Goal: Task Accomplishment & Management: Manage account settings

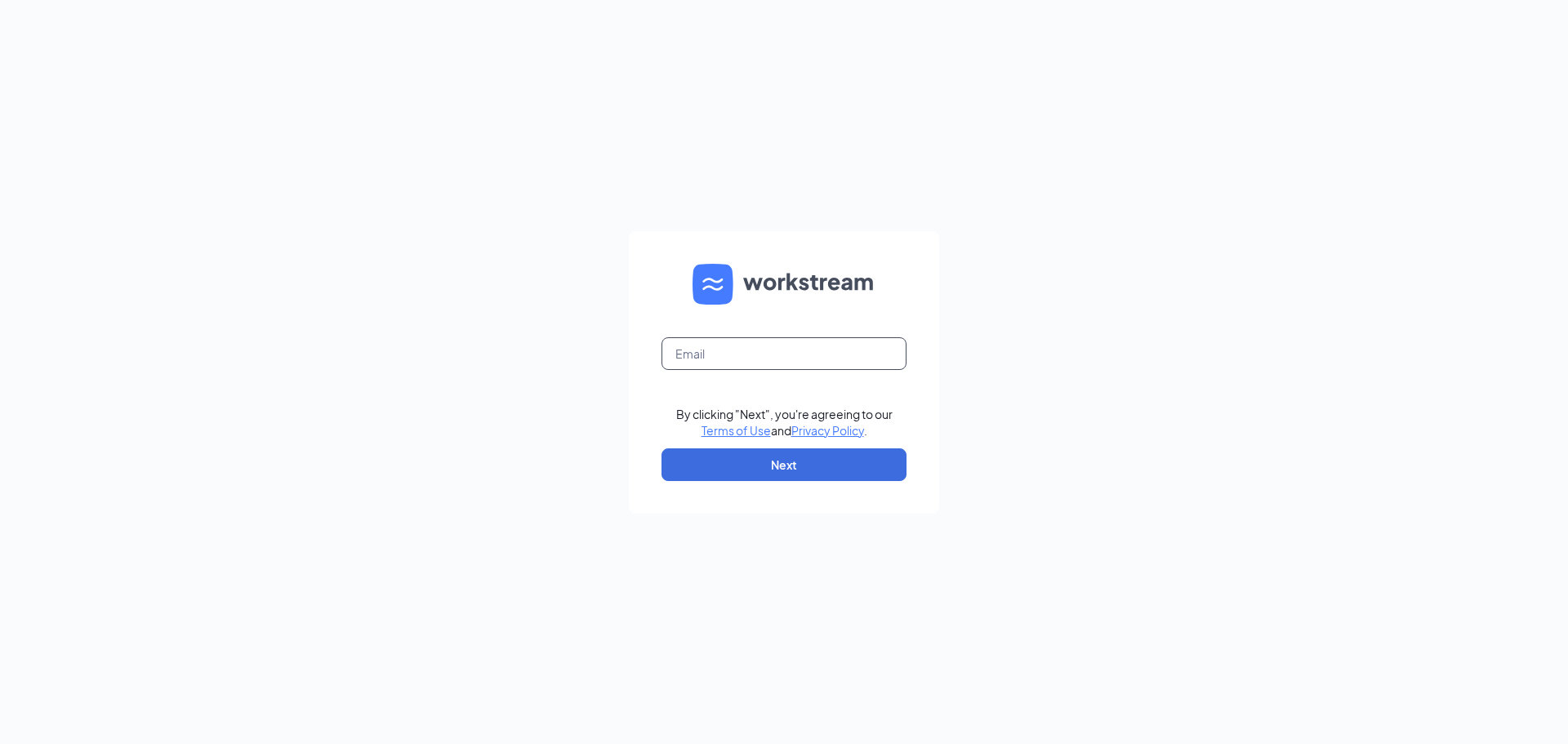
click at [815, 366] on input "text" at bounding box center [784, 353] width 245 height 32
type input "tiffany.capps@eatchickfila.com"
click at [818, 468] on button "Next" at bounding box center [784, 464] width 245 height 32
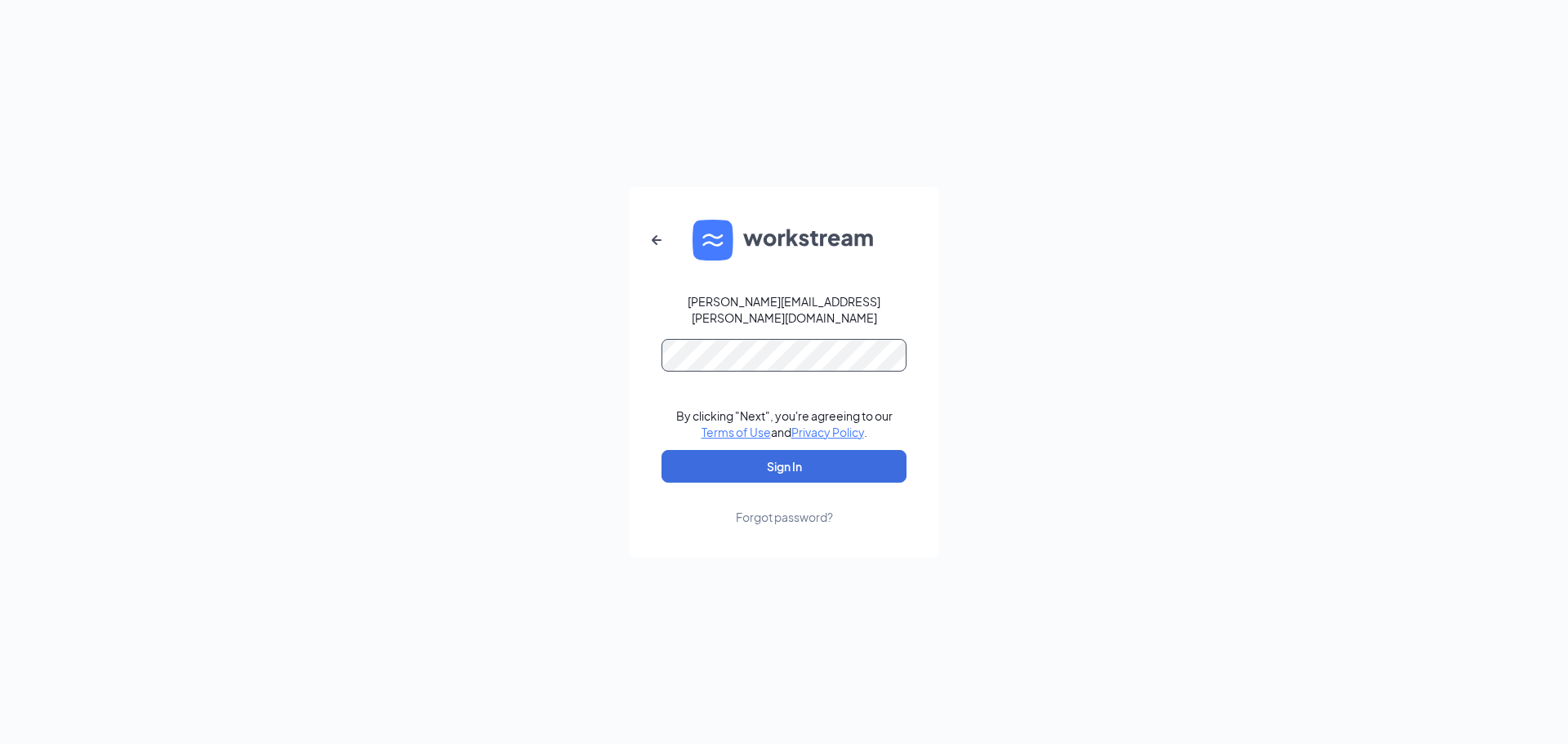
click at [661, 450] on button "Sign In" at bounding box center [784, 466] width 245 height 32
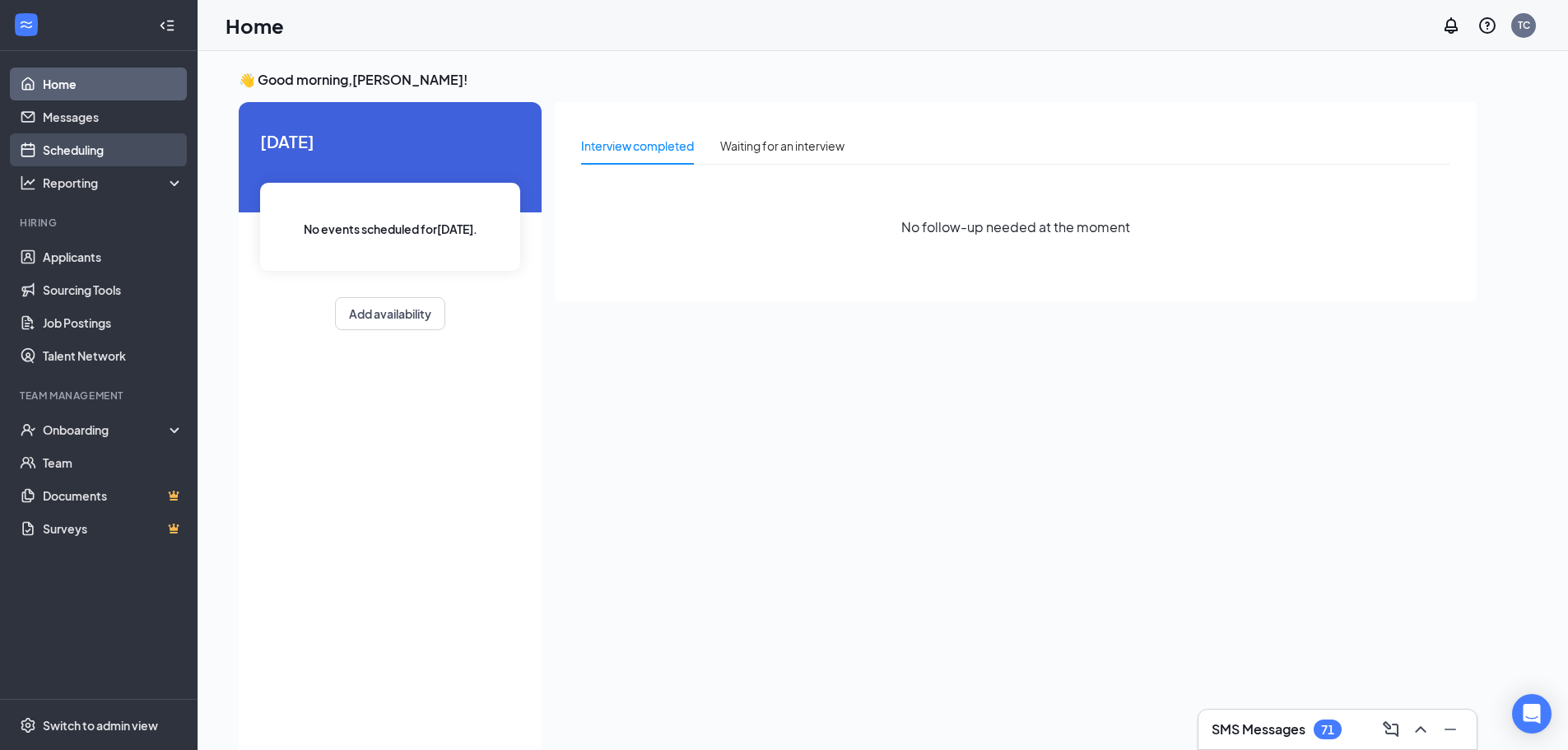
click at [58, 144] on link "Scheduling" at bounding box center [113, 149] width 141 height 33
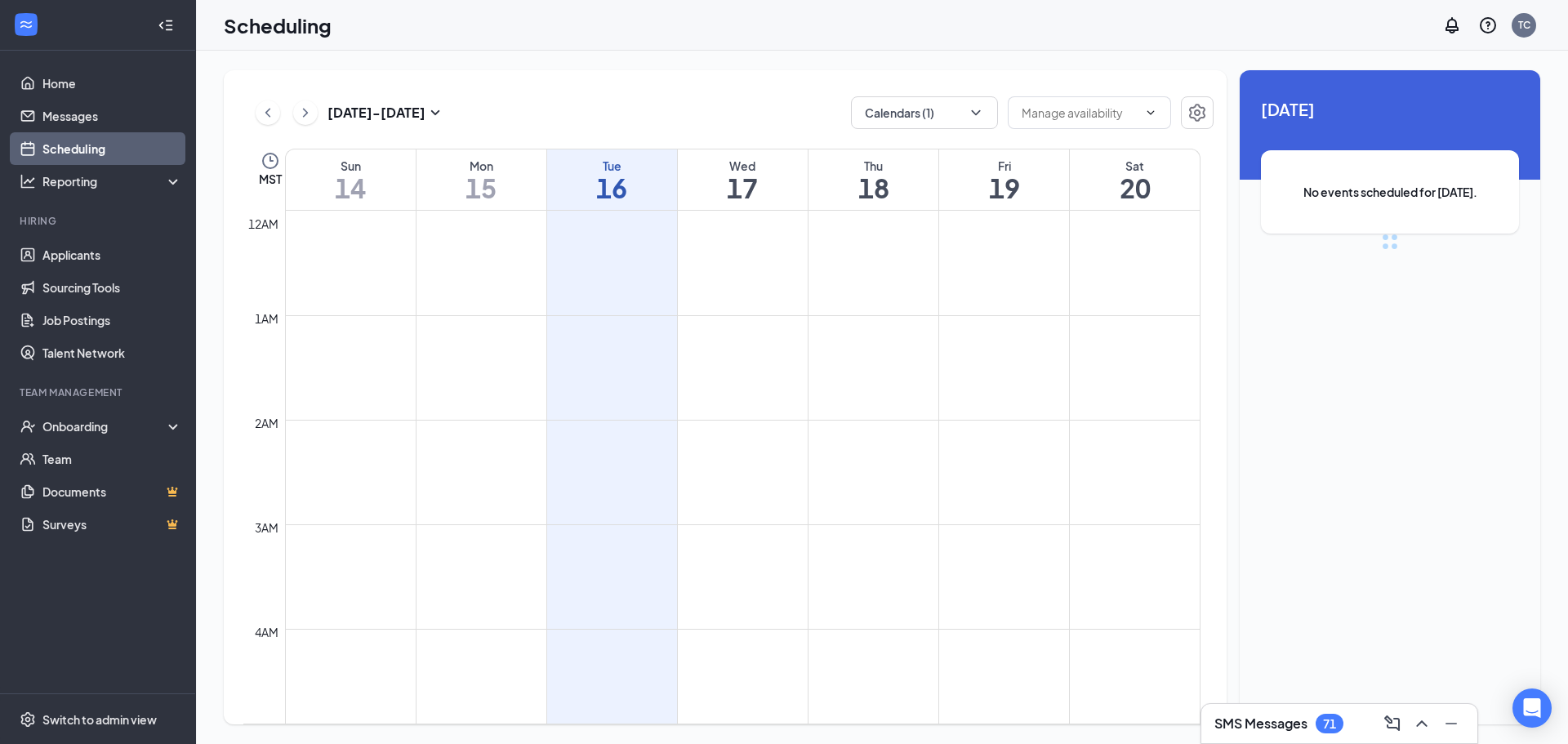
scroll to position [803, 0]
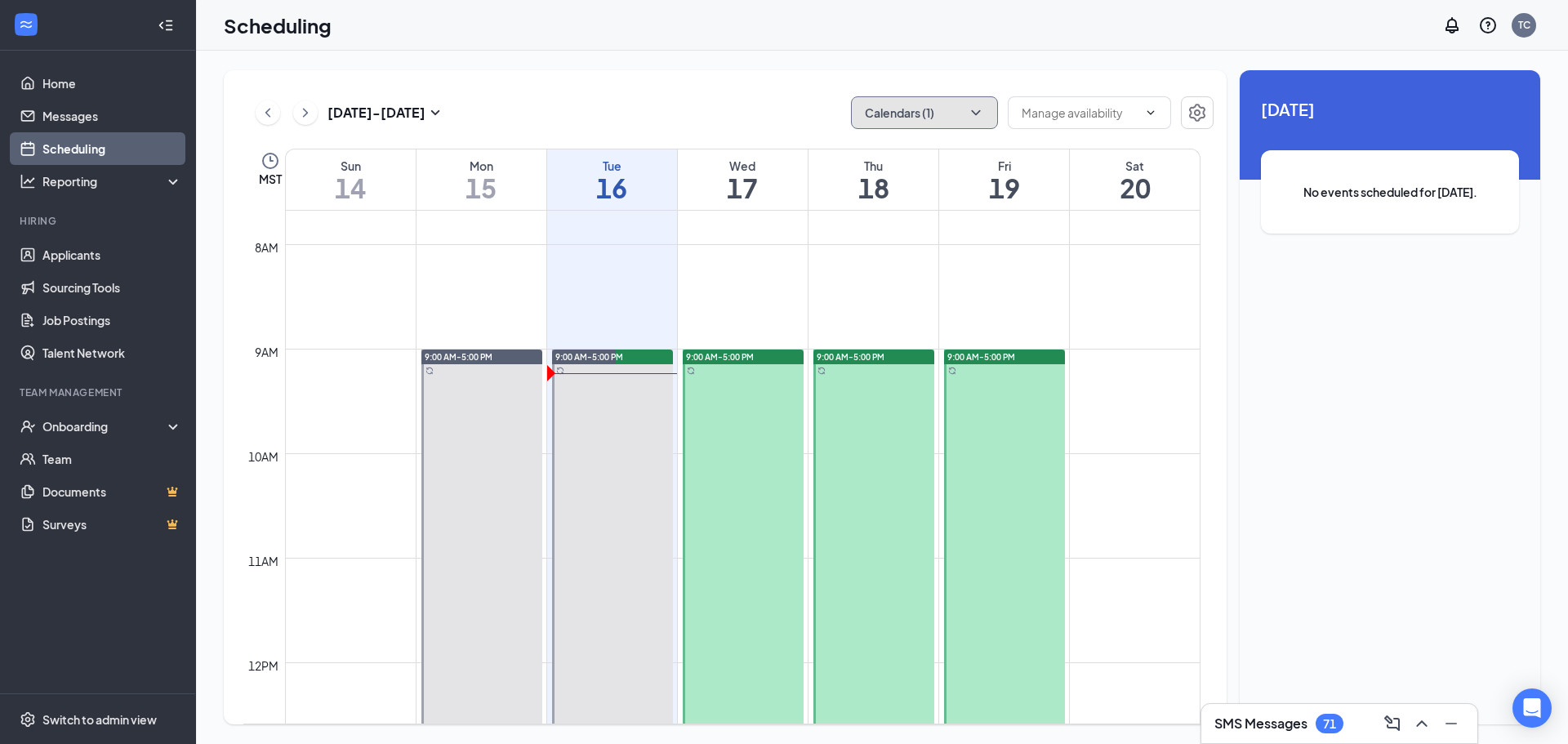
click at [917, 110] on button "Calendars (1)" at bounding box center [924, 112] width 147 height 32
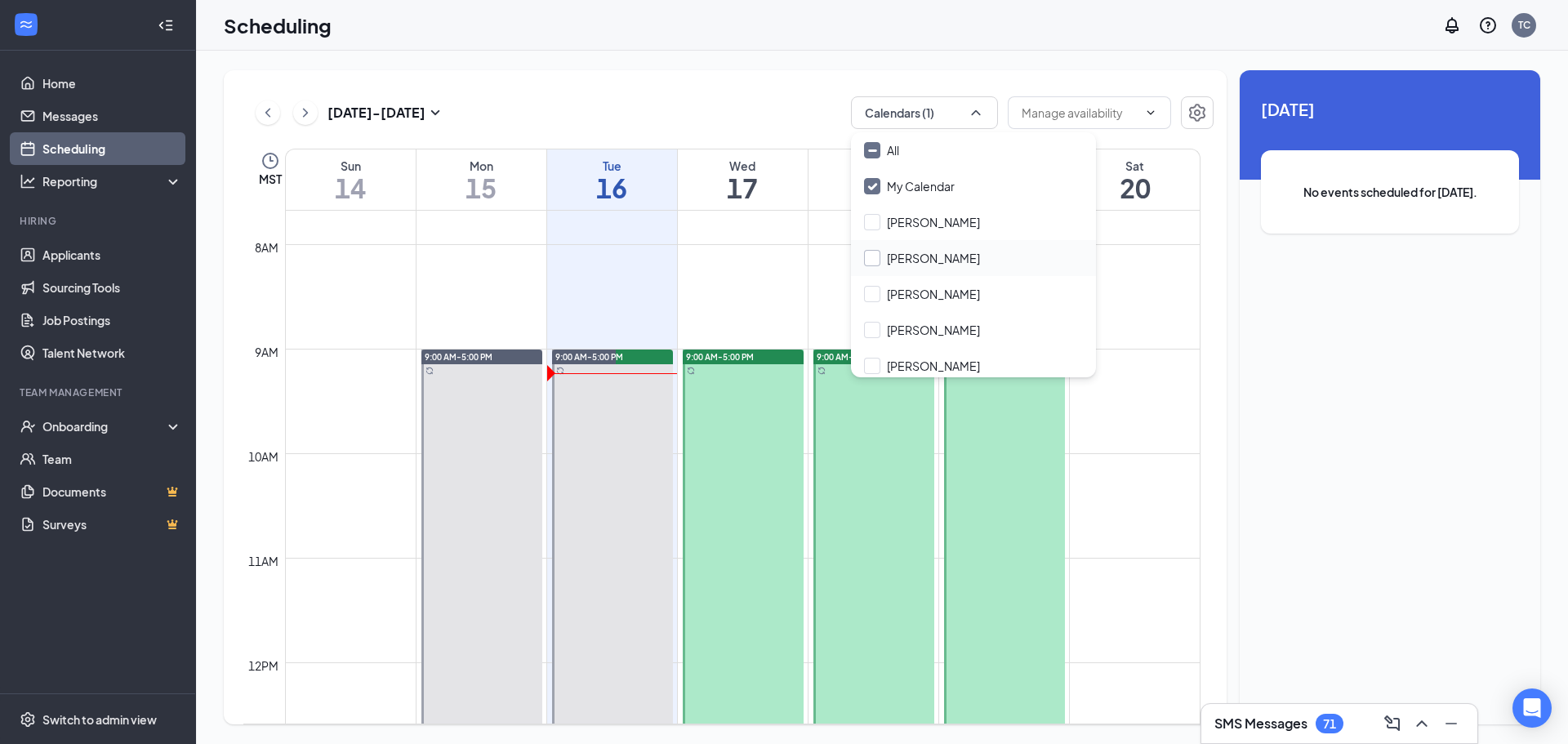
click at [926, 261] on input "[PERSON_NAME]" at bounding box center [922, 258] width 116 height 17
checkbox input "true"
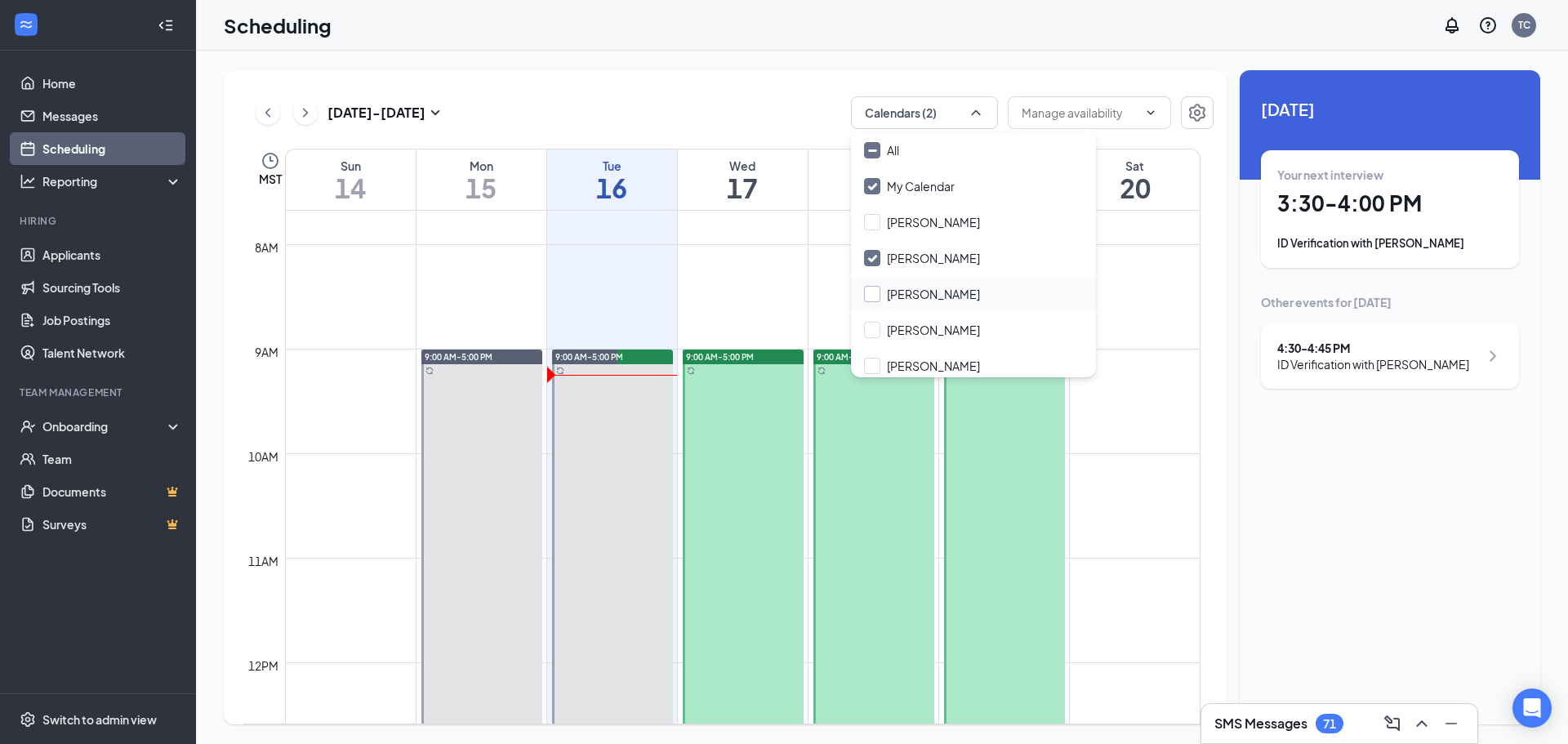
click at [917, 297] on input "[PERSON_NAME]" at bounding box center [922, 294] width 116 height 17
checkbox input "true"
click at [919, 353] on div "[PERSON_NAME]" at bounding box center [974, 365] width 245 height 36
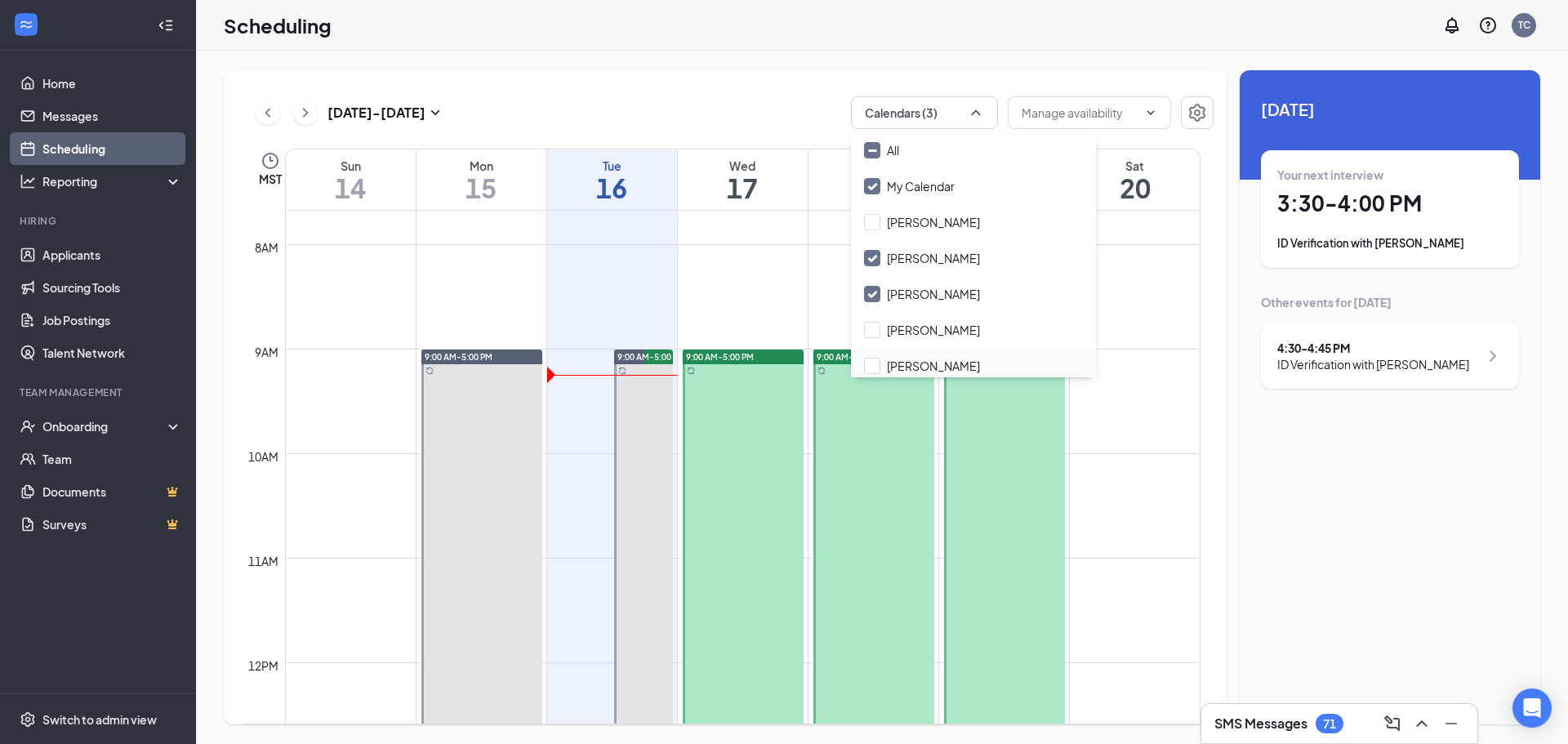
checkbox input "true"
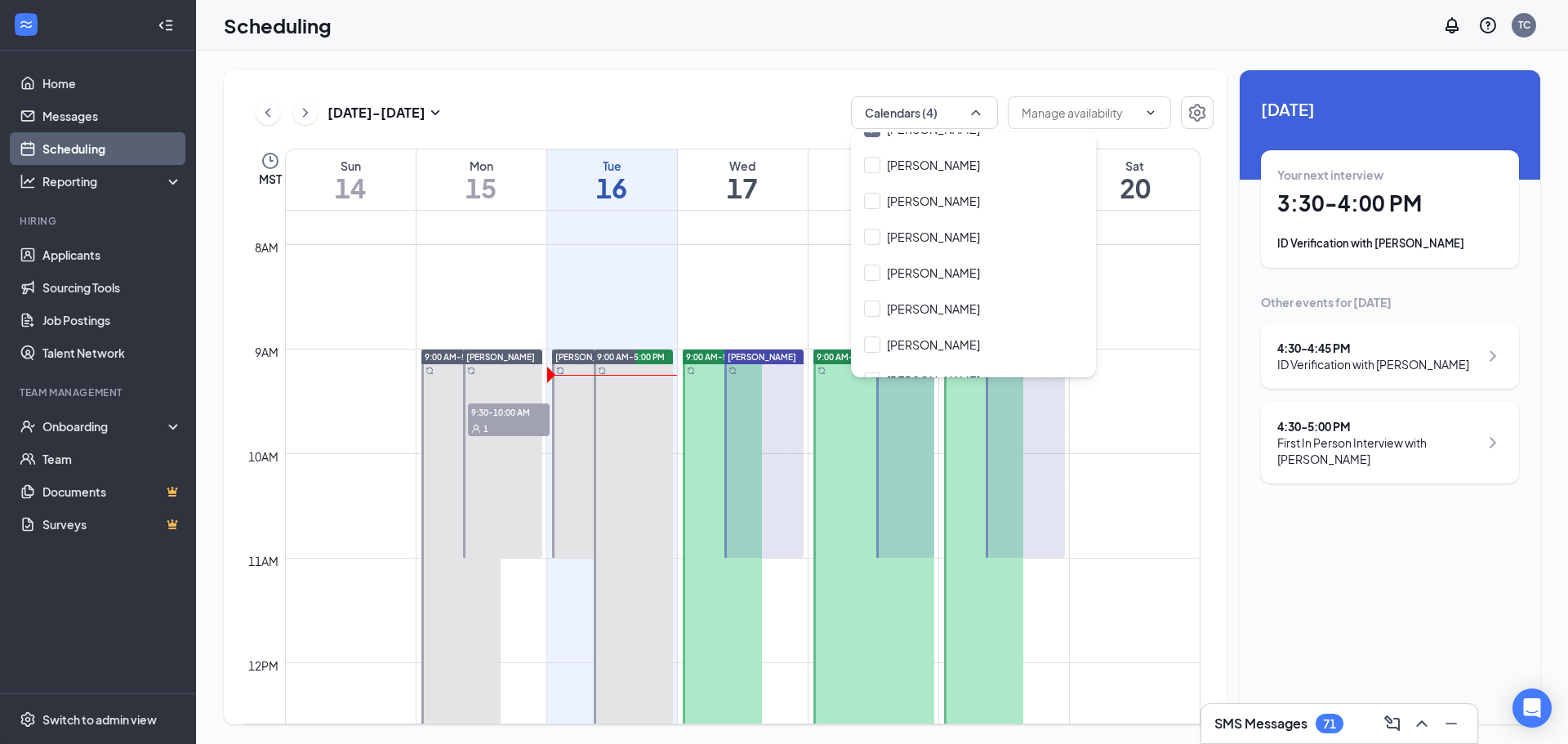
scroll to position [245, 0]
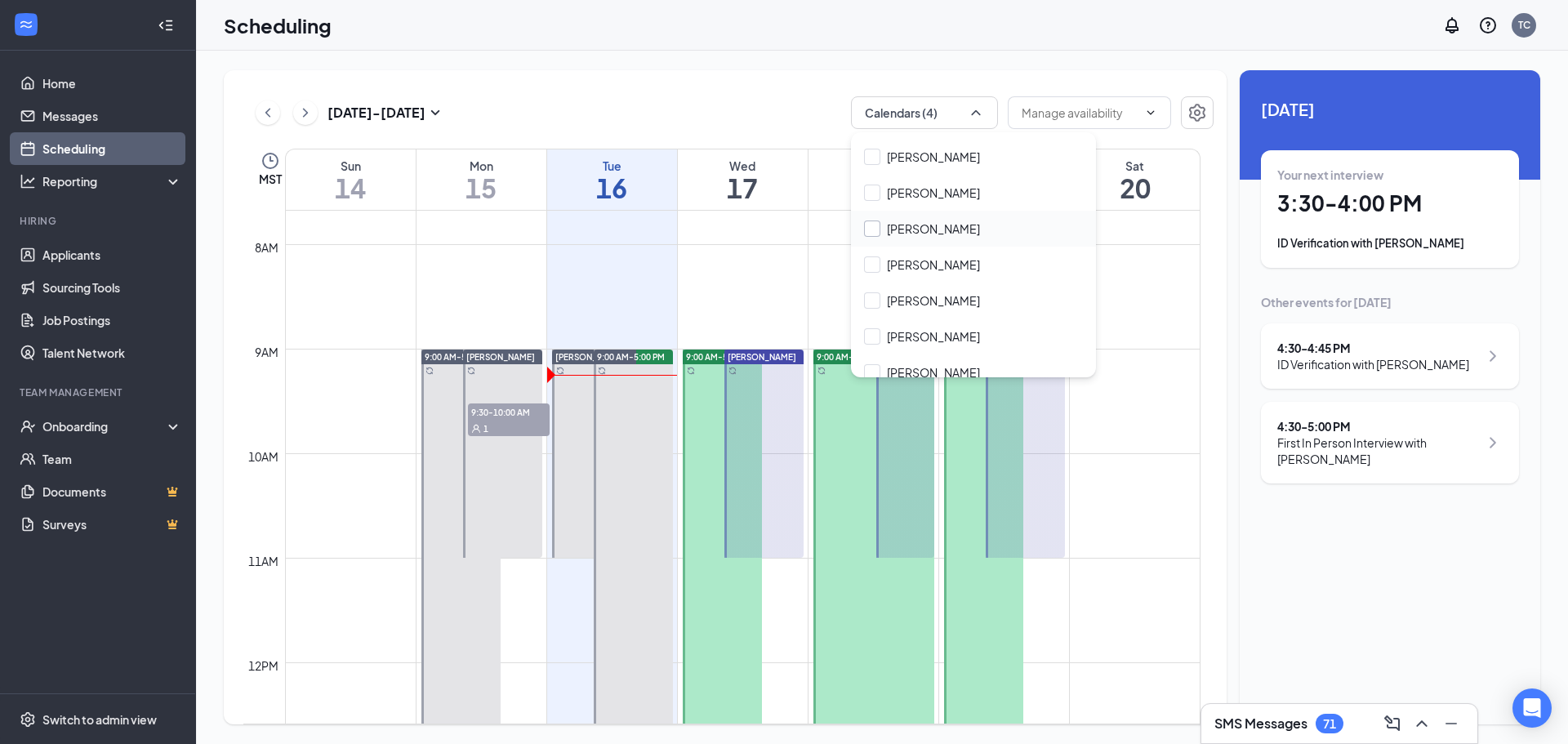
click at [923, 234] on input "[PERSON_NAME]" at bounding box center [922, 229] width 116 height 17
checkbox input "true"
click at [922, 256] on input "[PERSON_NAME]" at bounding box center [922, 264] width 116 height 17
checkbox input "true"
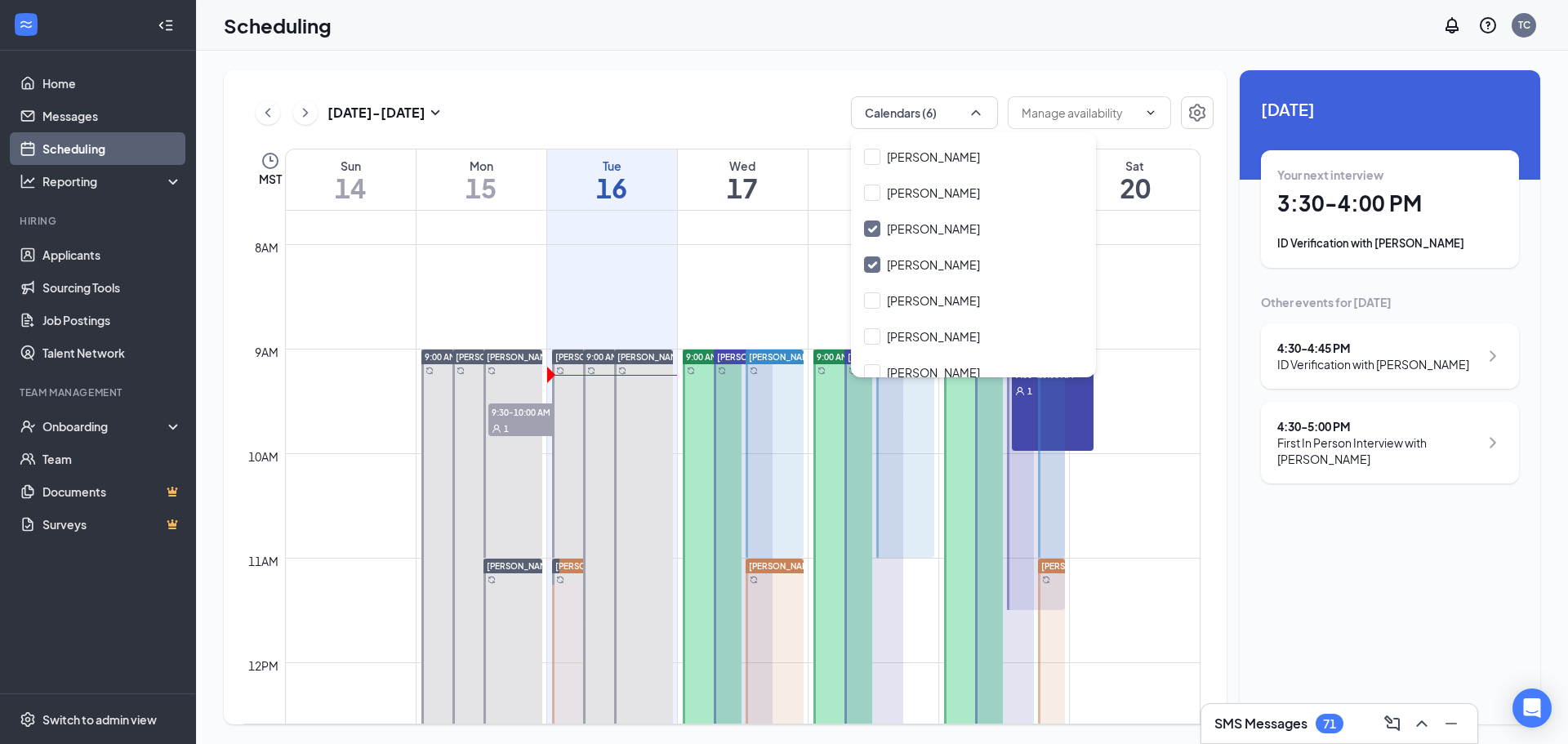
click at [725, 100] on div "[DATE] - [DATE] Calendars (6)" at bounding box center [728, 112] width 970 height 32
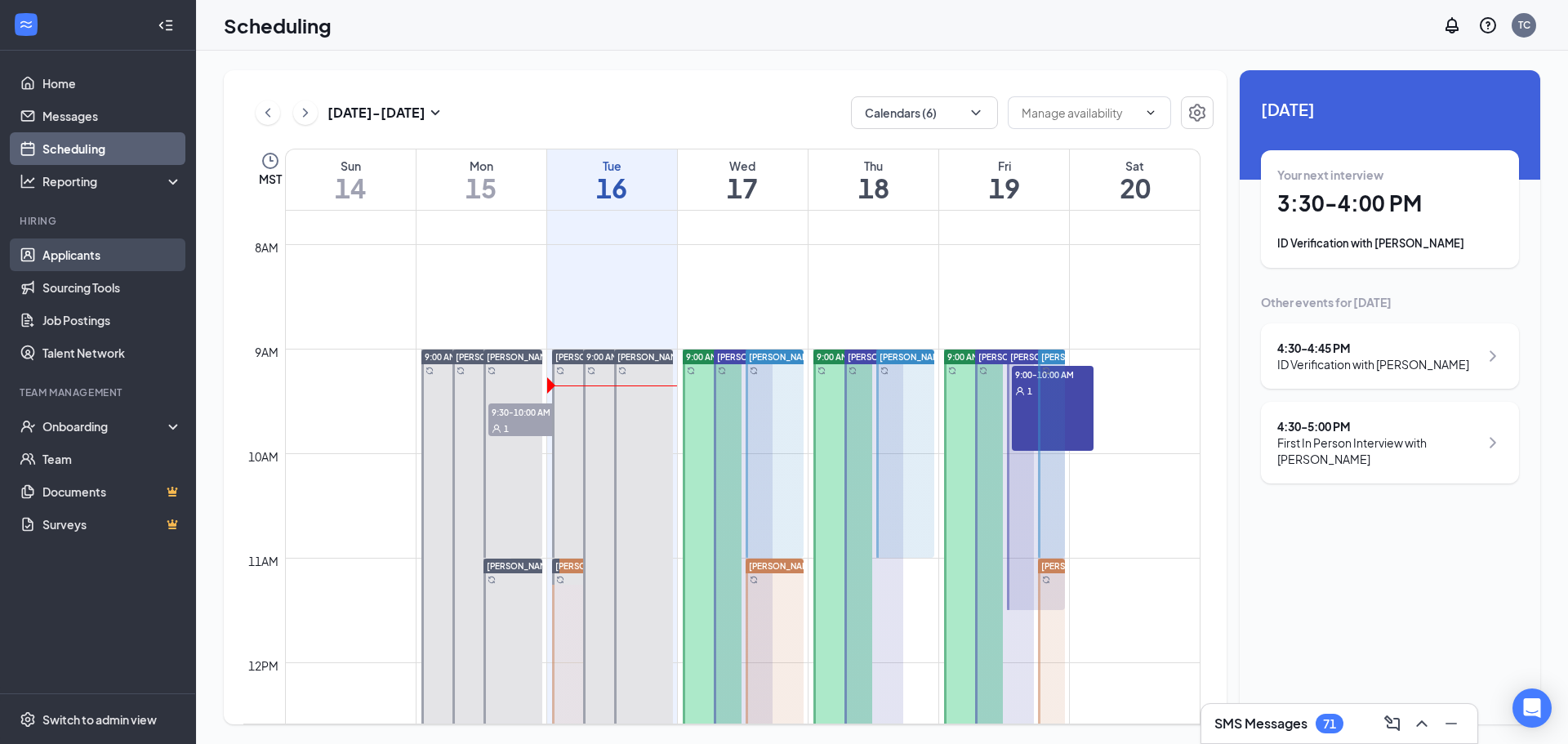
click at [67, 263] on link "Applicants" at bounding box center [112, 254] width 140 height 32
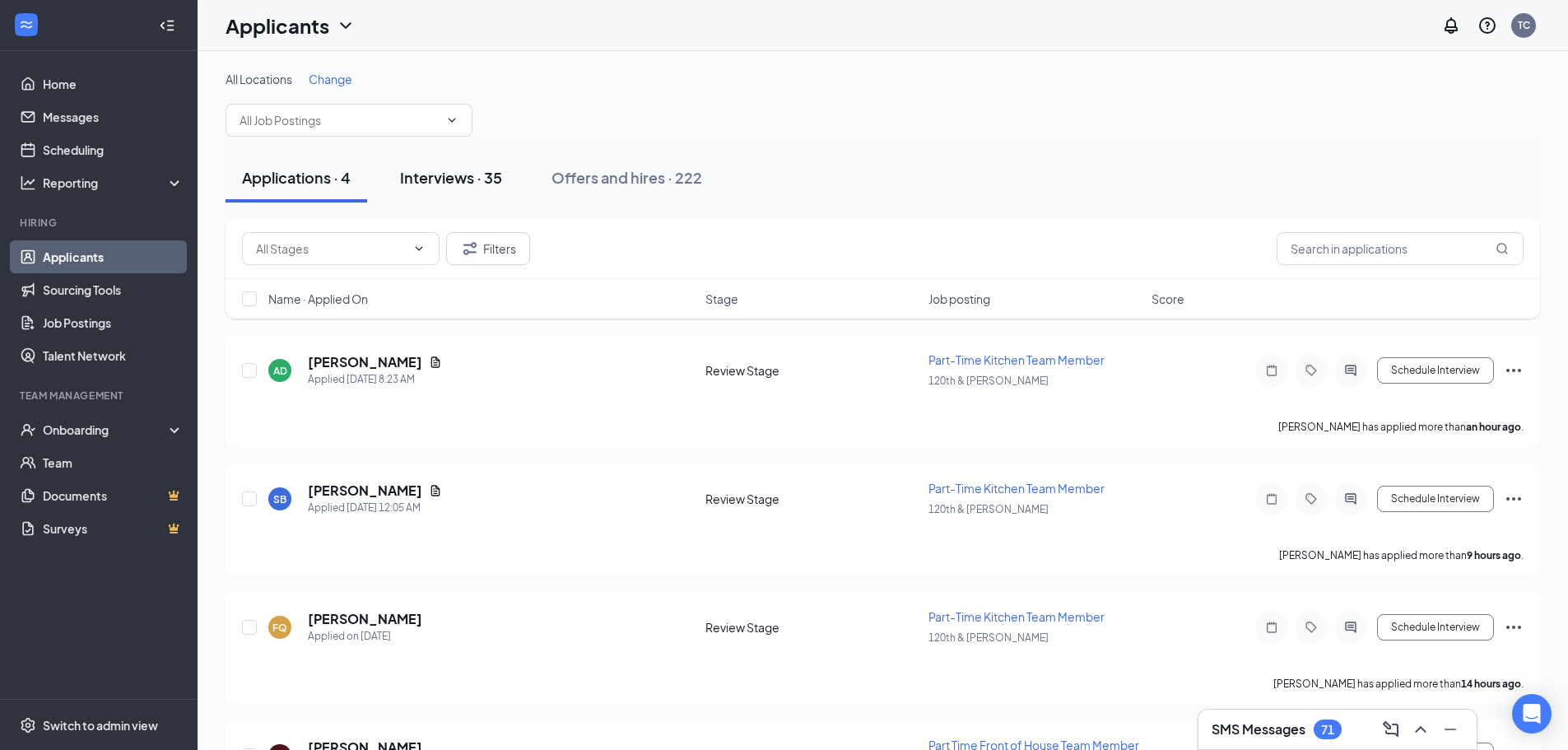
click at [468, 171] on div "Interviews · 35" at bounding box center [451, 177] width 102 height 21
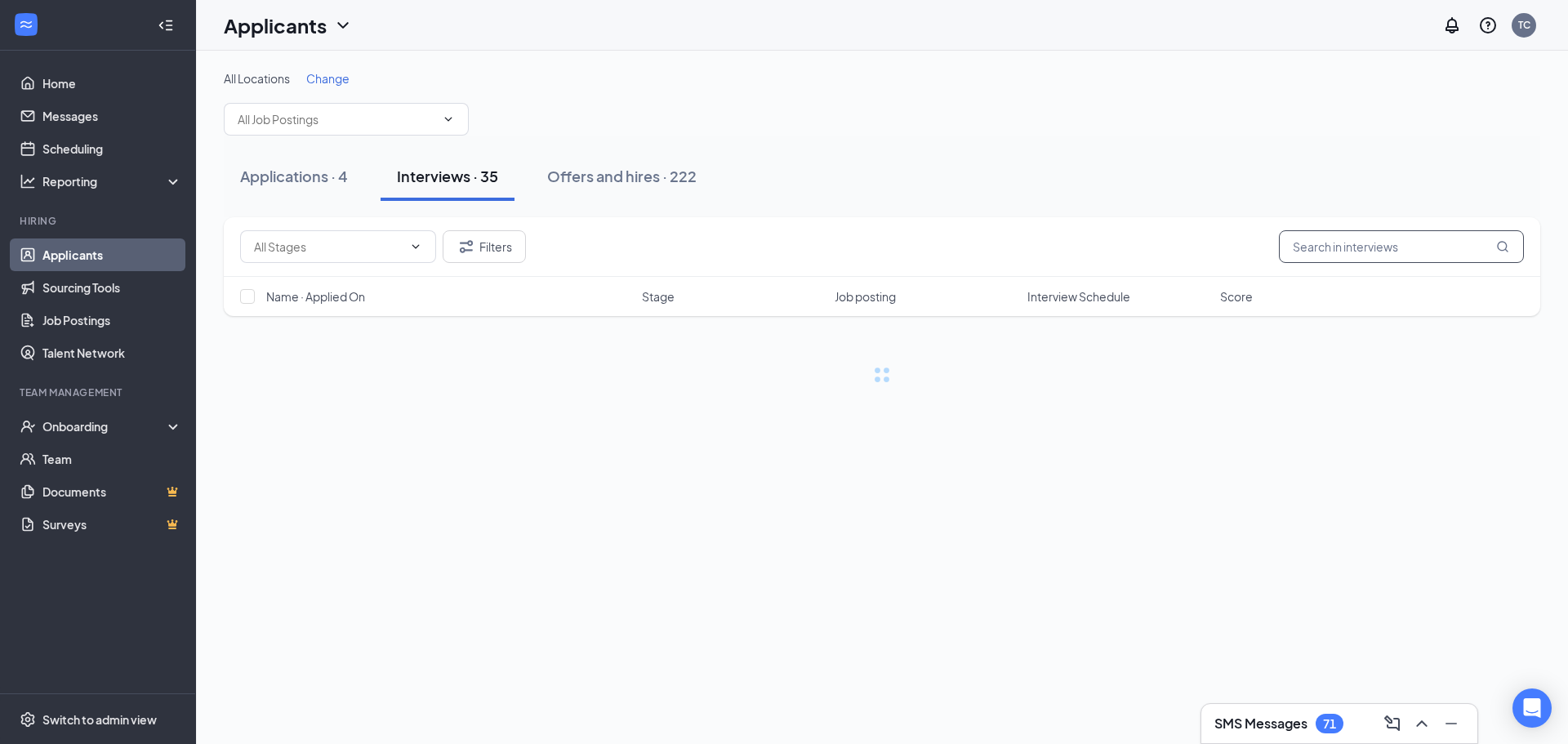
click at [1400, 246] on input "text" at bounding box center [1401, 246] width 245 height 32
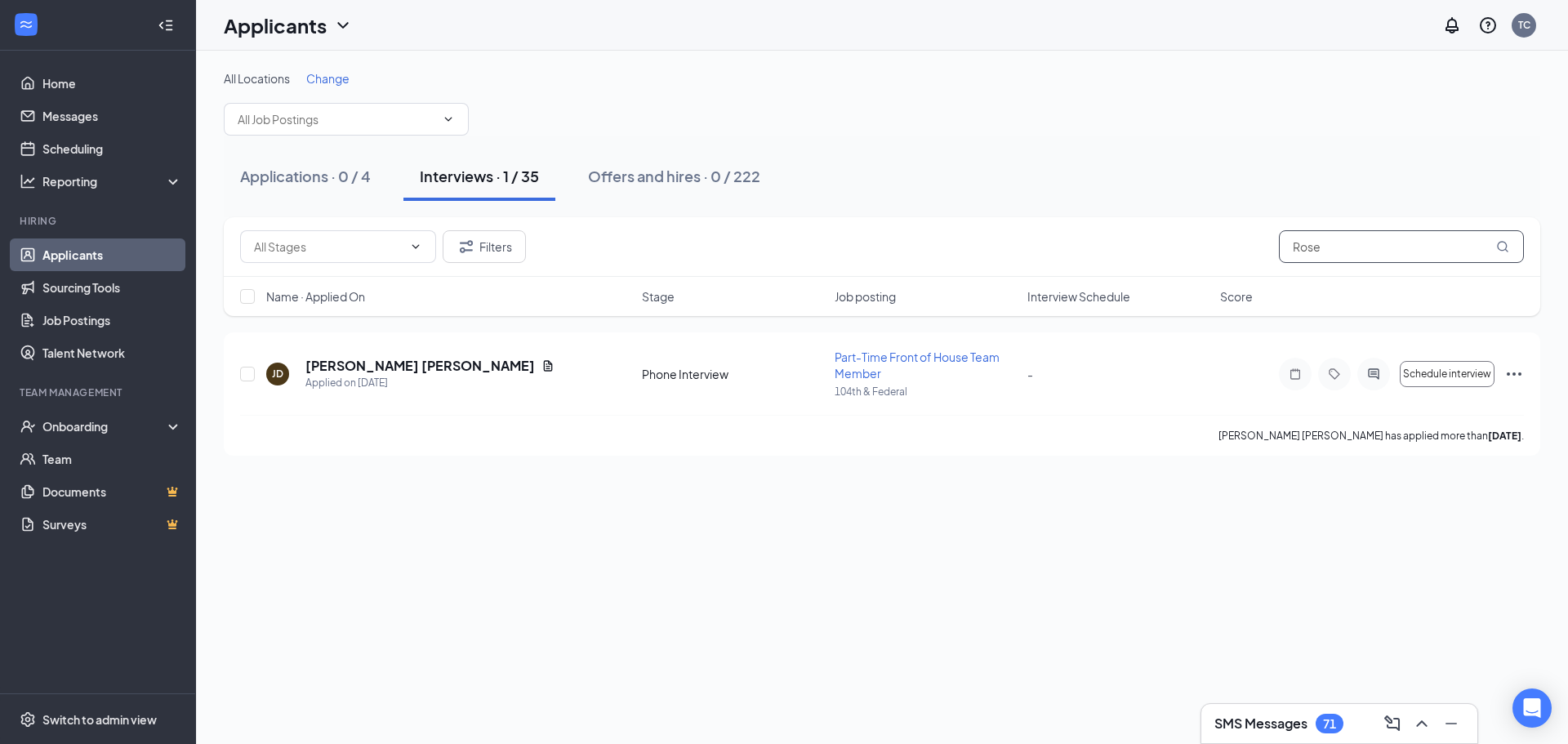
click at [1372, 241] on input "Rose" at bounding box center [1401, 246] width 245 height 32
click at [1321, 254] on input "[PERSON_NAME]" at bounding box center [1401, 246] width 245 height 32
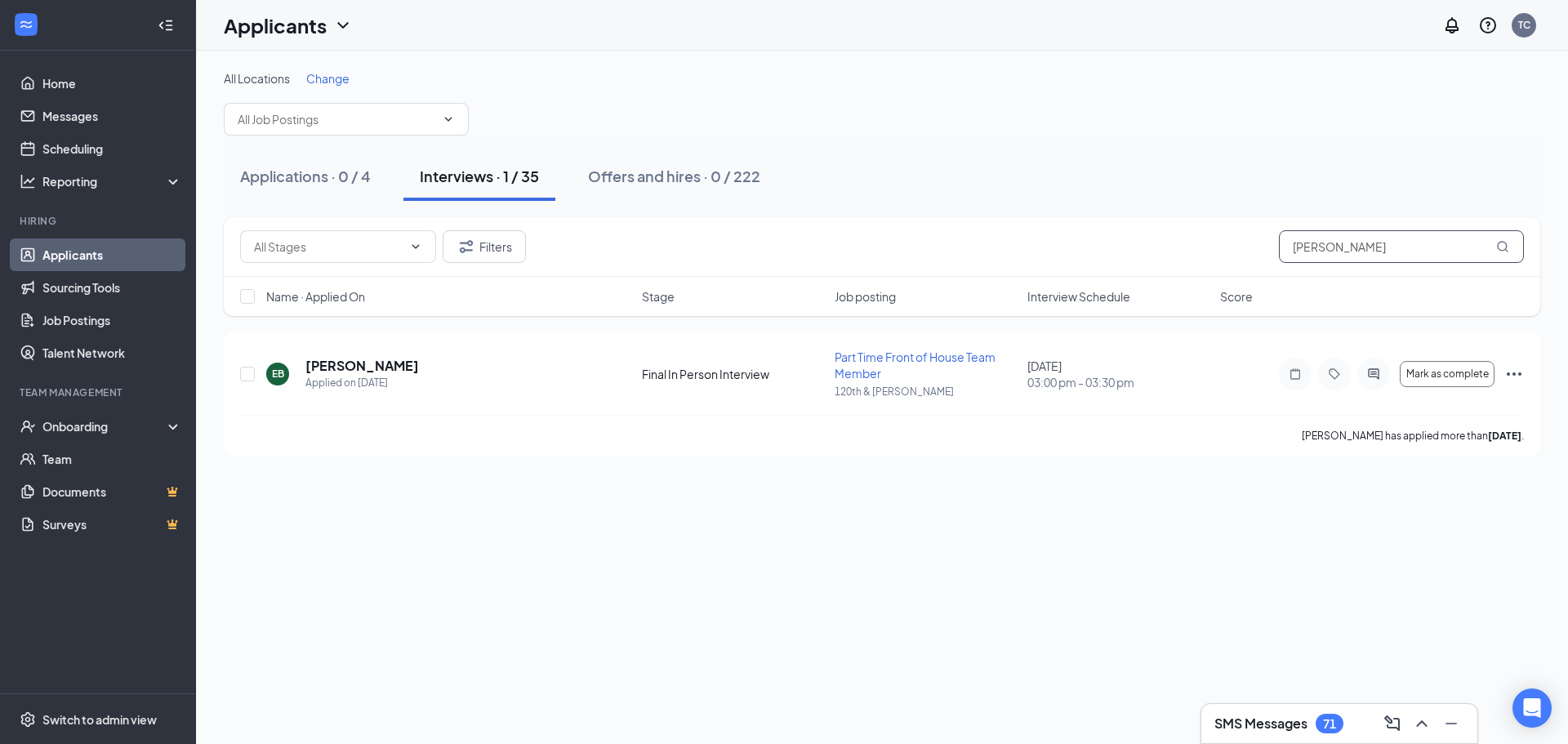
click at [1321, 254] on input "[PERSON_NAME]" at bounding box center [1401, 246] width 245 height 32
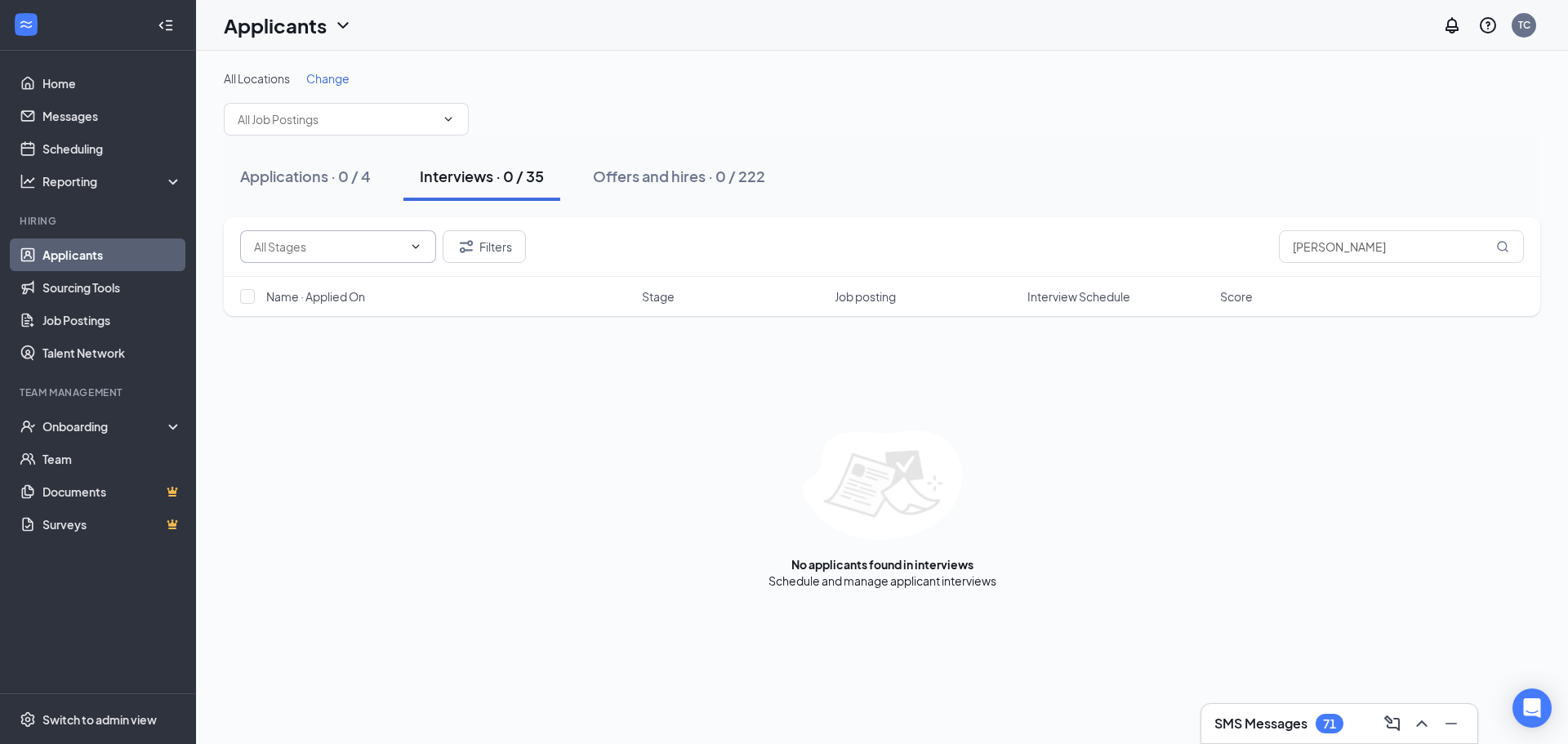
click at [352, 257] on span at bounding box center [338, 246] width 196 height 32
click at [361, 249] on input "text" at bounding box center [327, 247] width 148 height 18
click at [1415, 253] on input "[PERSON_NAME]" at bounding box center [1401, 246] width 245 height 32
click at [487, 249] on button "Filters" at bounding box center [484, 246] width 84 height 32
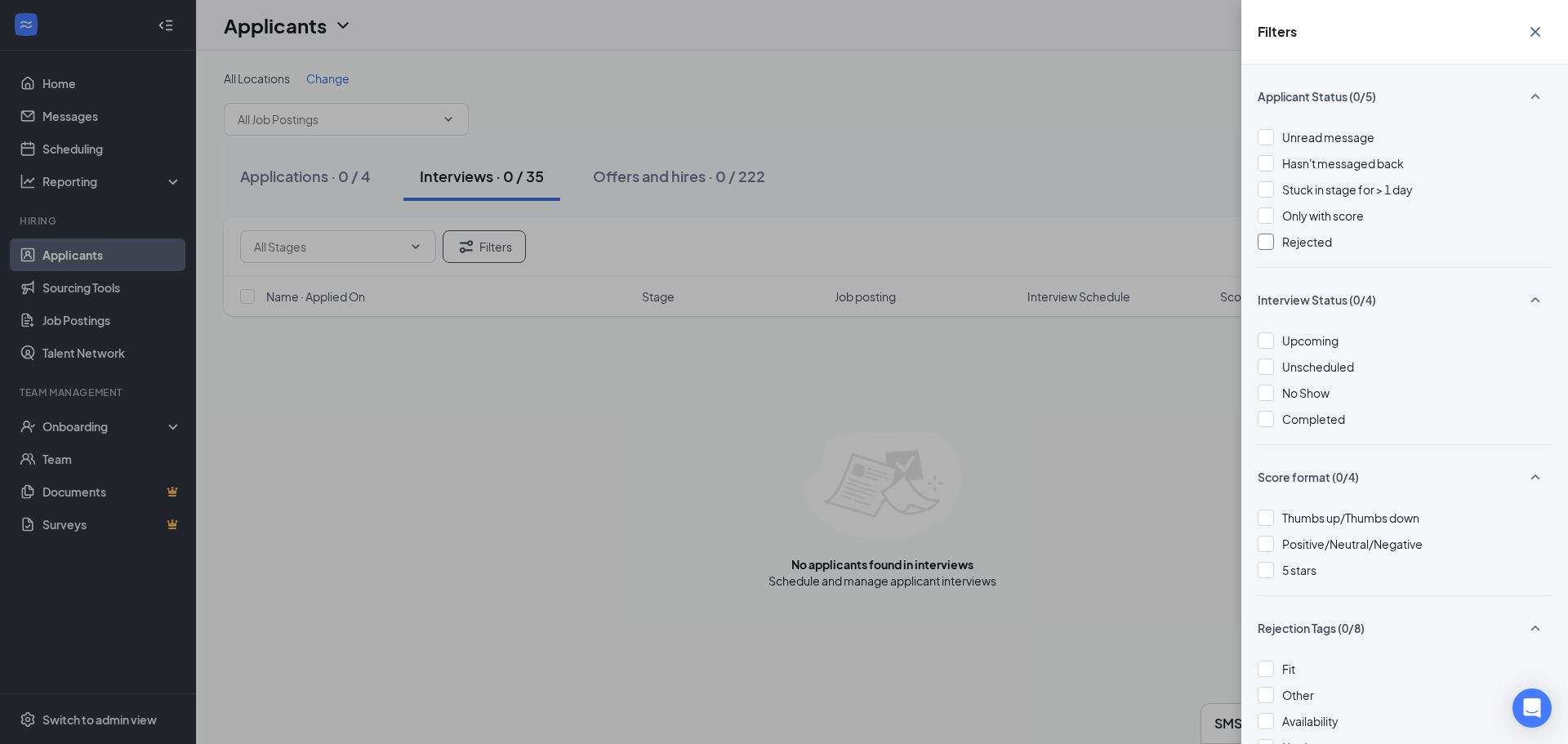
click at [1312, 241] on span "Rejected" at bounding box center [1307, 242] width 50 height 15
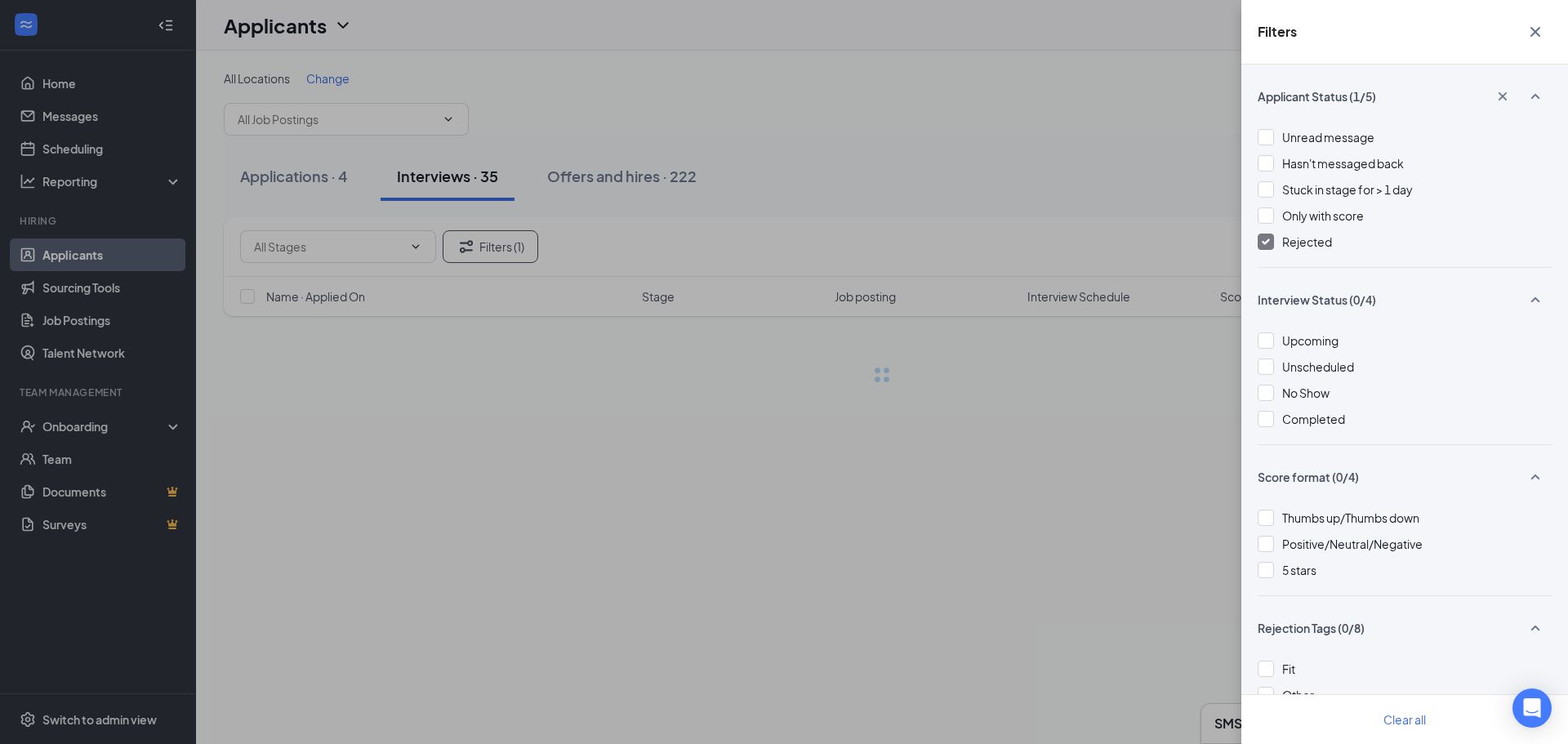
click at [1035, 430] on div "Filters Applicant Status (1/5) Unread message Hasn't messaged back Stuck in sta…" at bounding box center [784, 372] width 1568 height 744
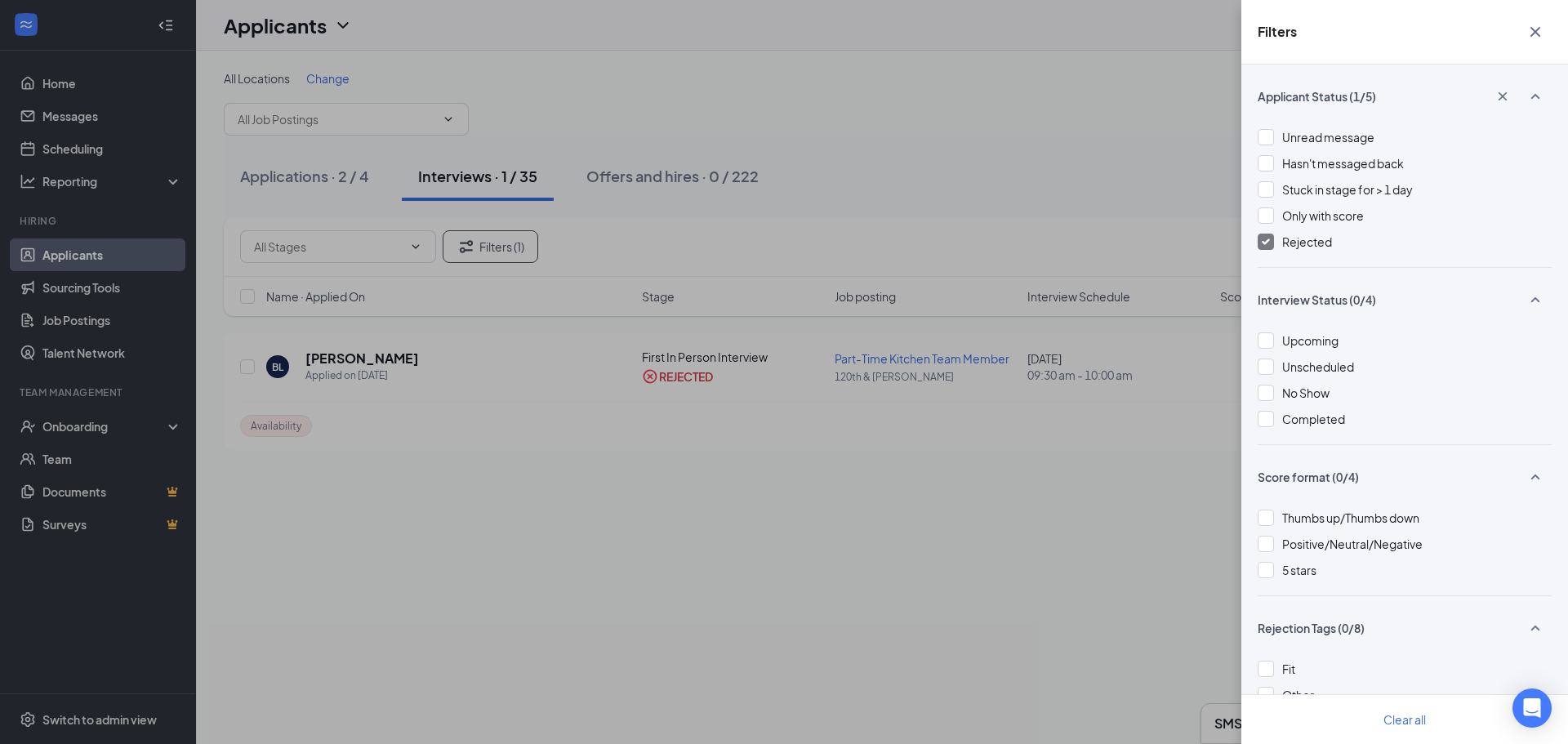
click at [1304, 244] on span "Rejected" at bounding box center [1307, 242] width 50 height 15
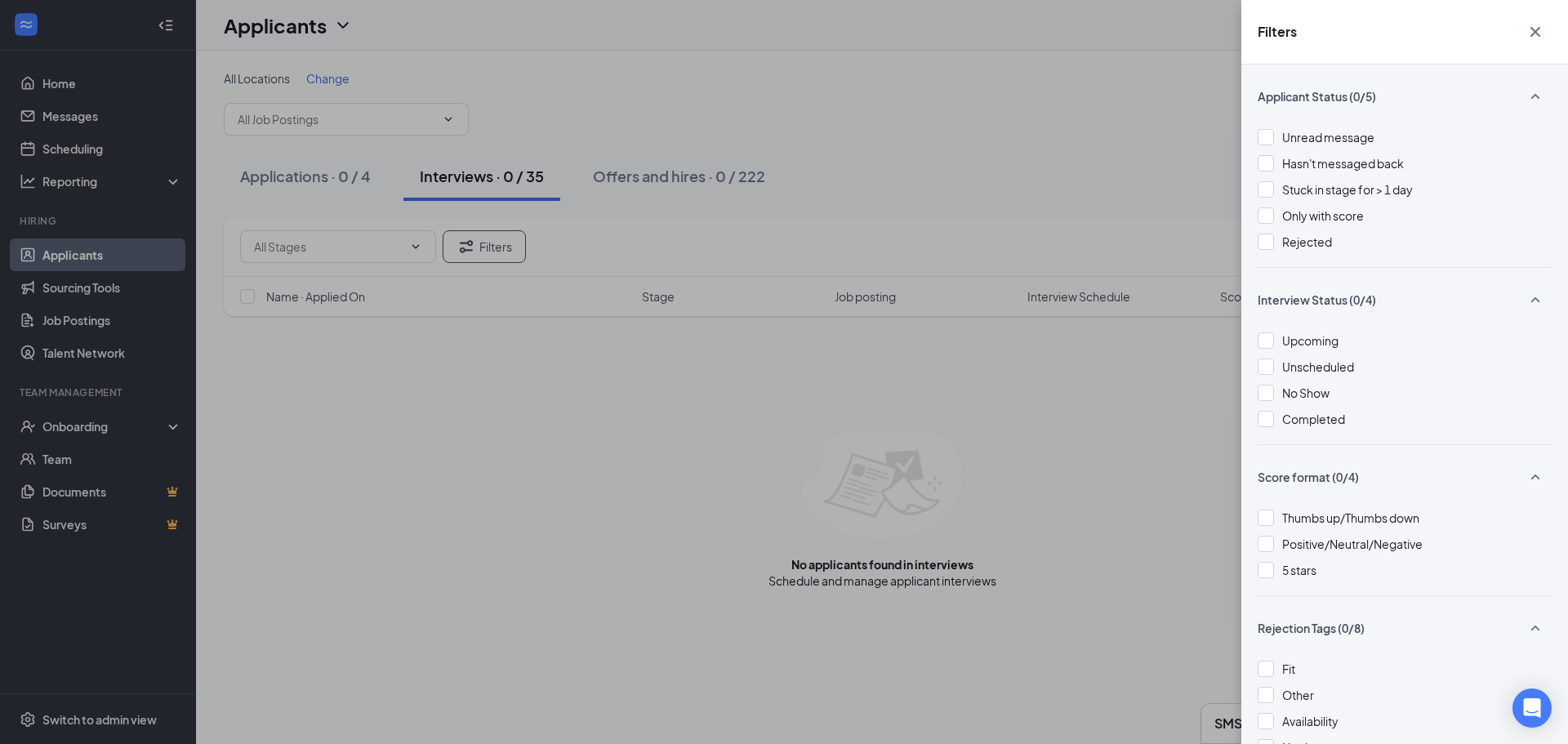
click at [1141, 158] on div "Filters Applicant Status (0/5) Unread message Hasn't messaged back Stuck in sta…" at bounding box center [784, 372] width 1568 height 744
click at [1534, 28] on icon "Cross" at bounding box center [1536, 32] width 20 height 20
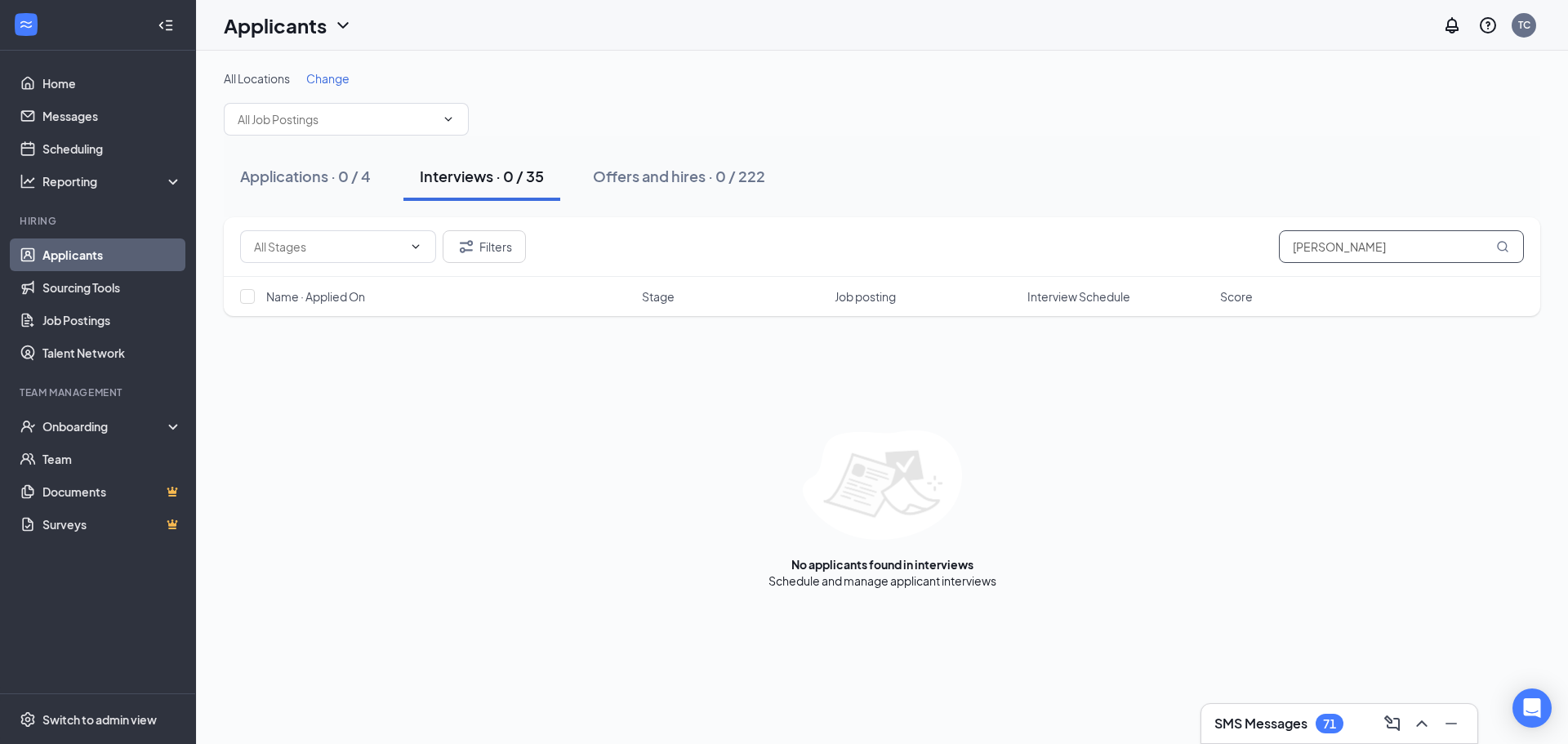
click at [1387, 246] on input "[PERSON_NAME]" at bounding box center [1401, 246] width 245 height 32
type input "[PERSON_NAME]"
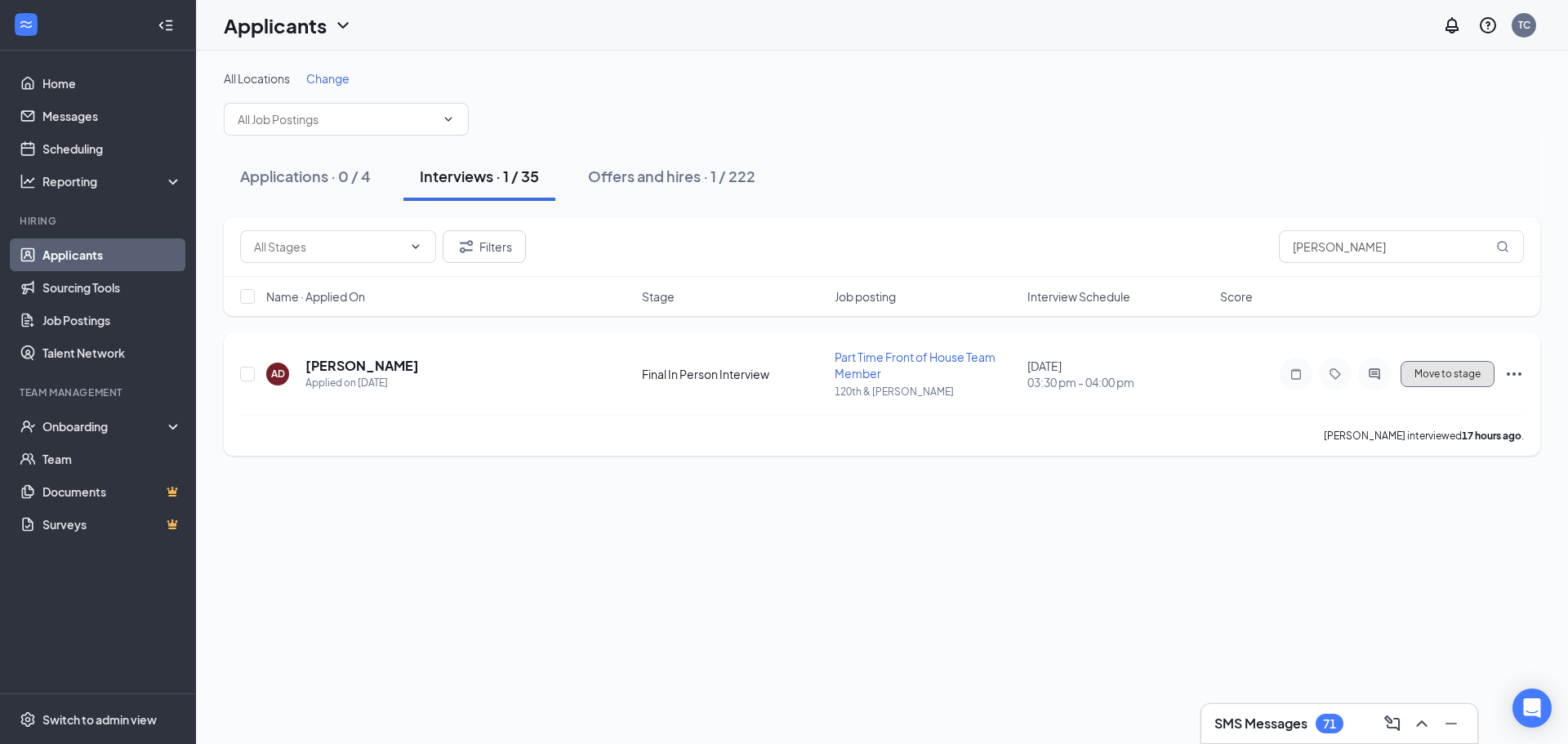
click at [1445, 374] on span "Move to stage" at bounding box center [1448, 374] width 66 height 12
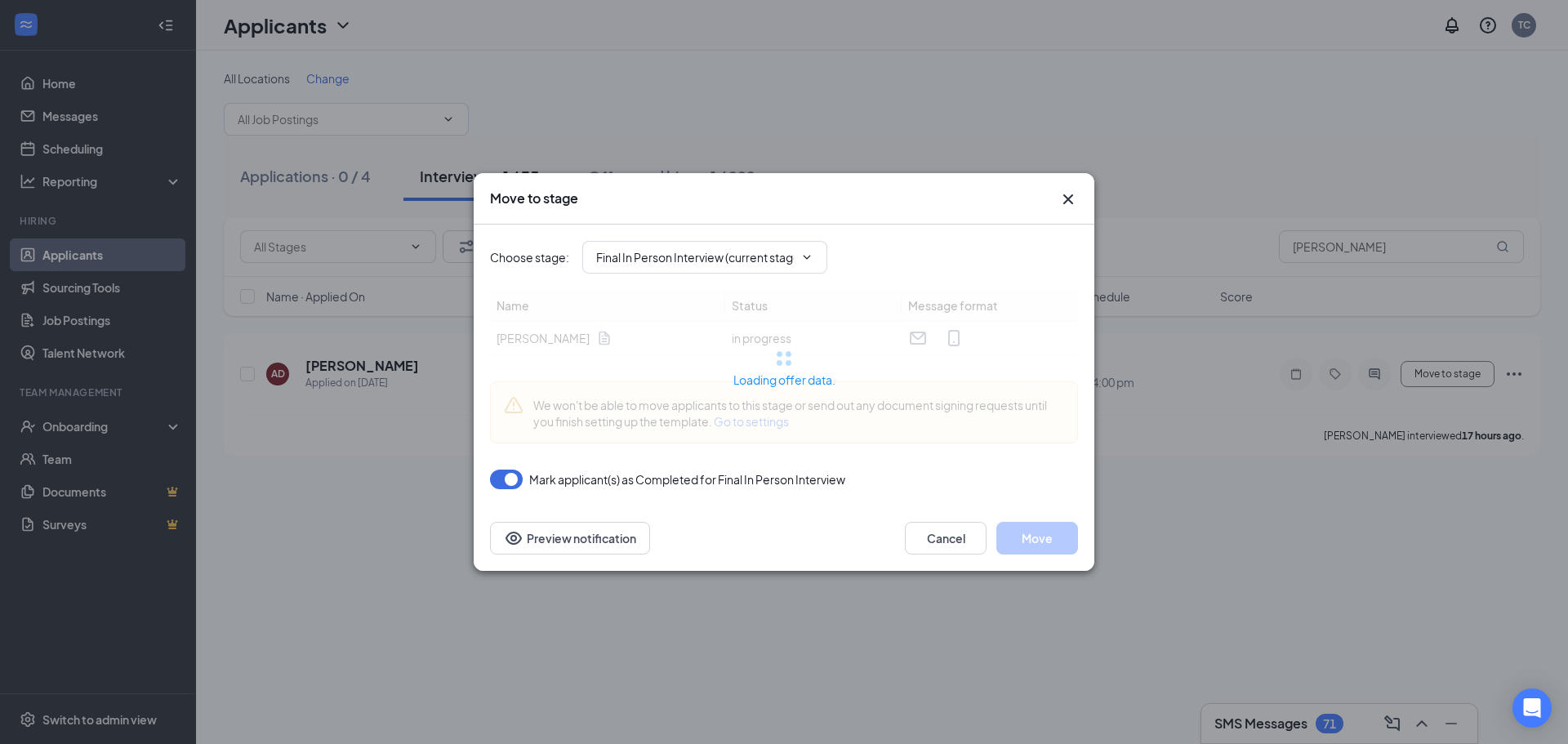
type input "Offer Letter (next stage)"
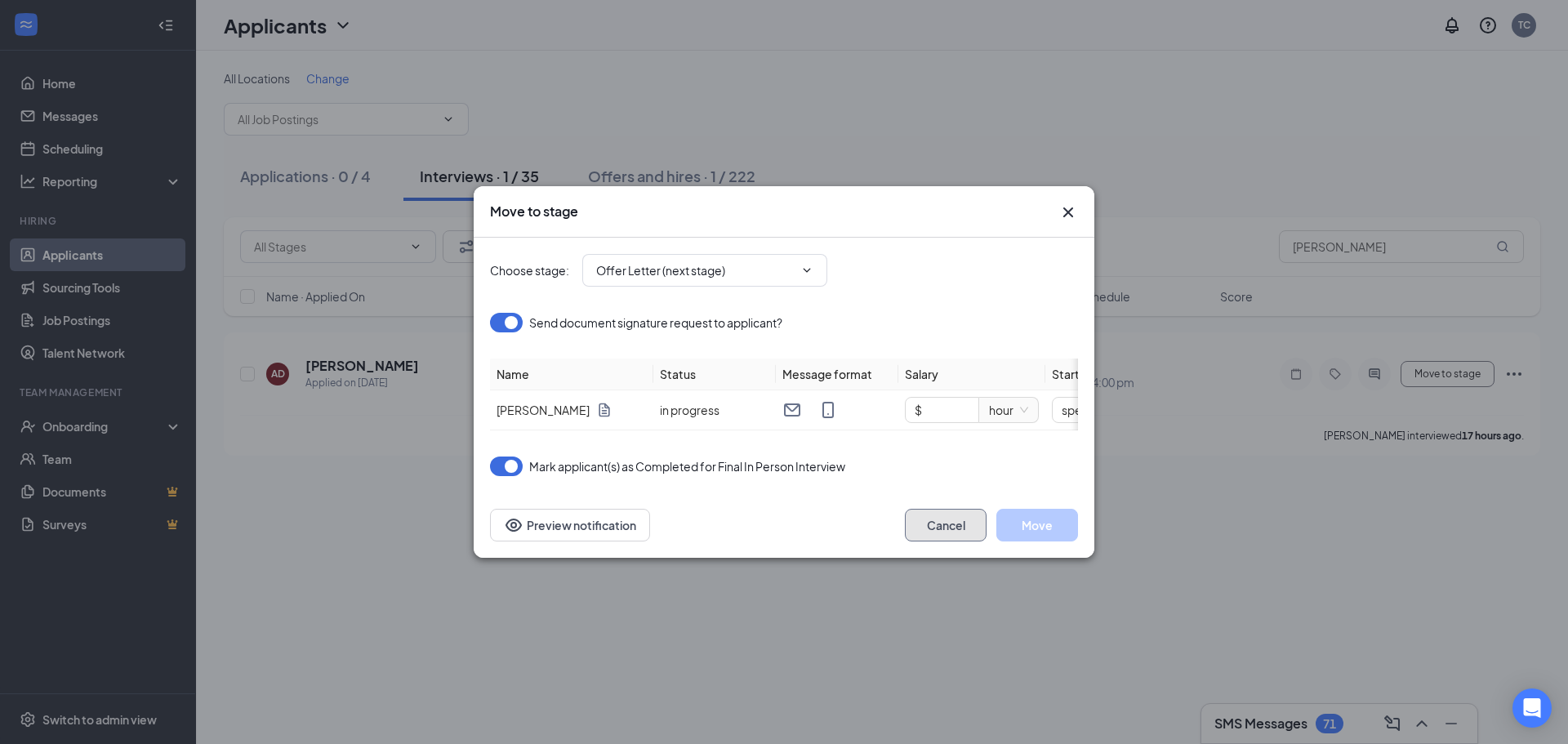
click at [939, 539] on button "Cancel" at bounding box center [946, 524] width 82 height 32
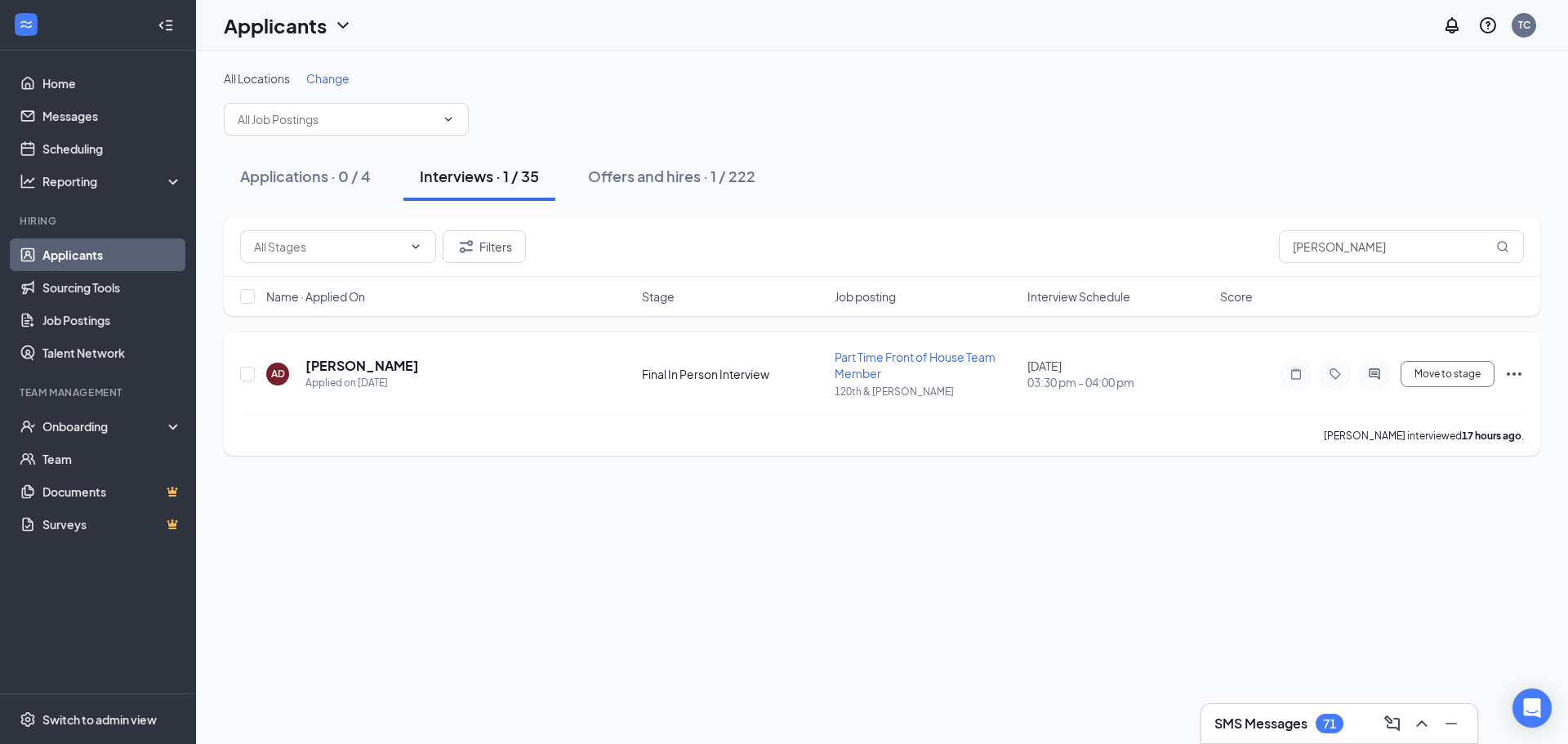
click at [1509, 370] on icon "Ellipses" at bounding box center [1514, 374] width 20 height 20
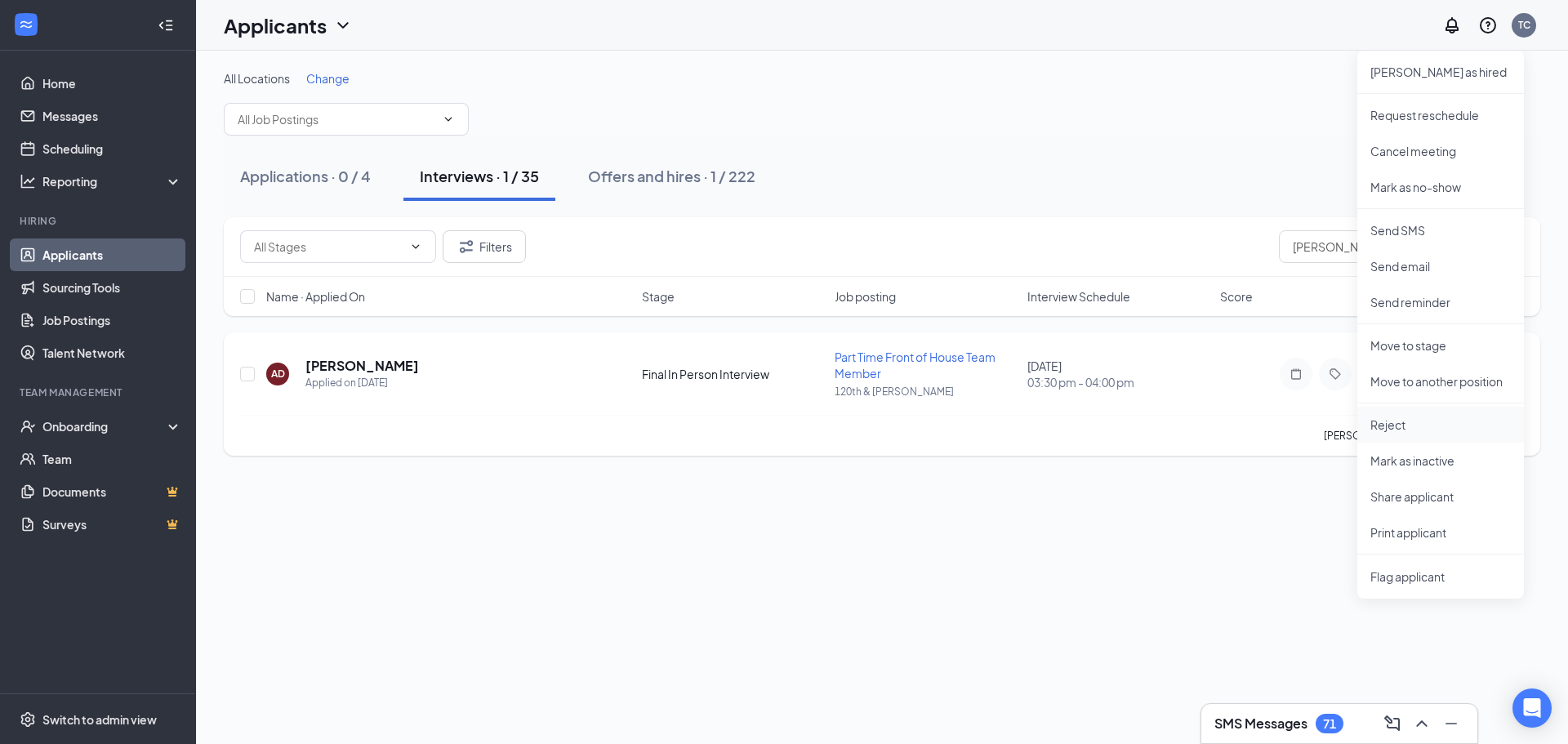
click at [1425, 433] on li "Reject" at bounding box center [1440, 424] width 167 height 36
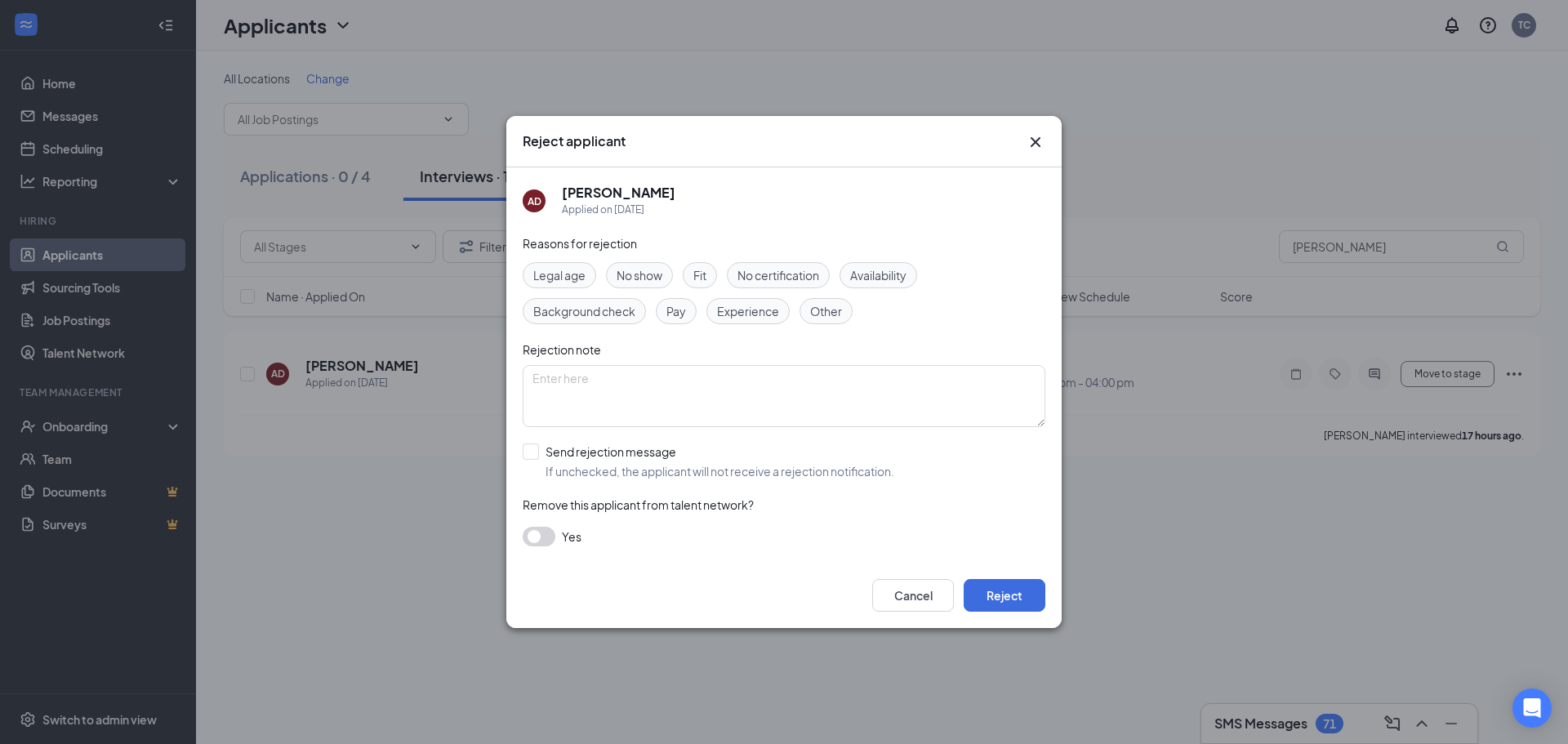
click at [693, 274] on div "Fit" at bounding box center [699, 275] width 34 height 27
click at [539, 450] on input "Send rejection message If unchecked, the applicant will not receive a rejection…" at bounding box center [709, 461] width 371 height 36
checkbox input "true"
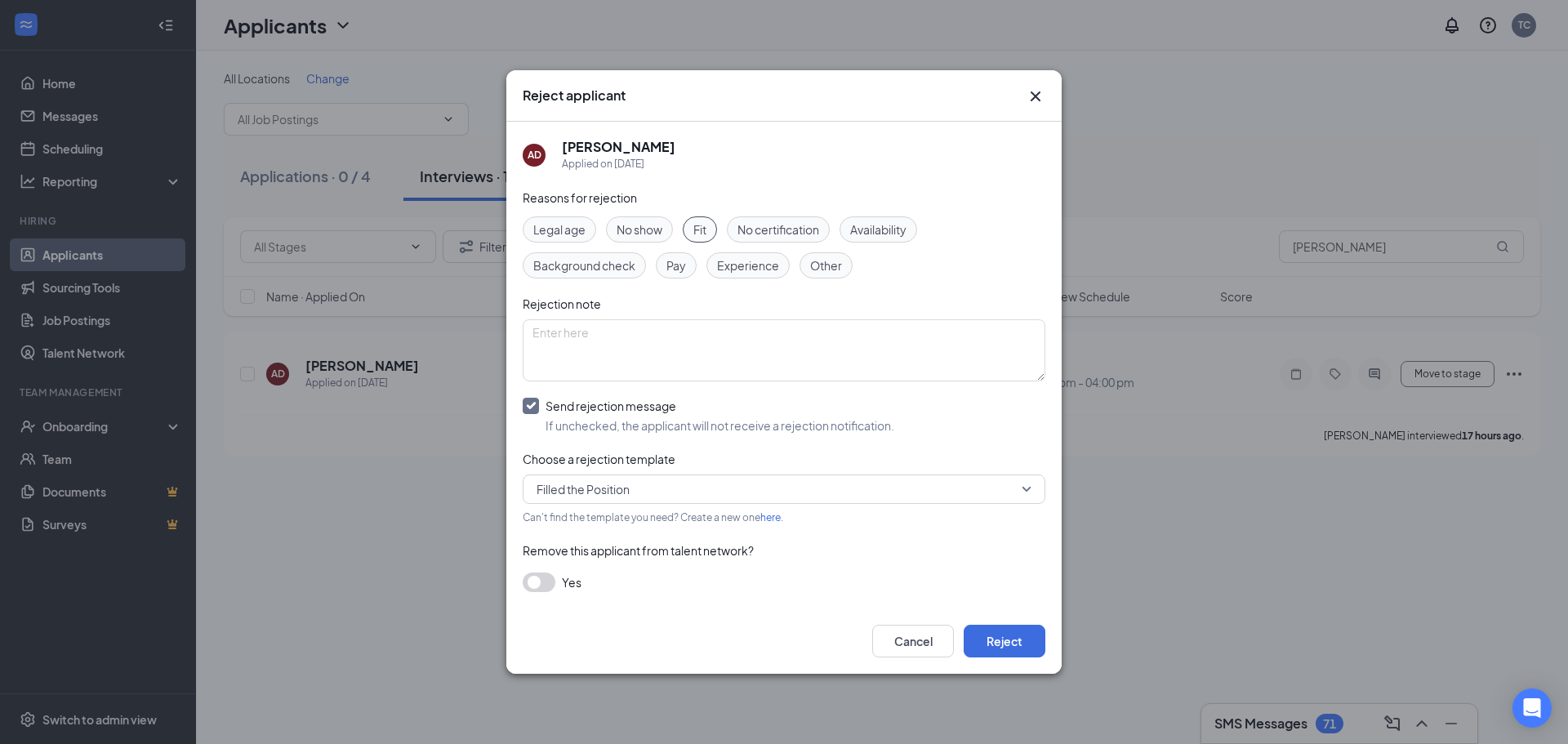
click at [635, 492] on span "Filled the Position" at bounding box center [776, 490] width 480 height 25
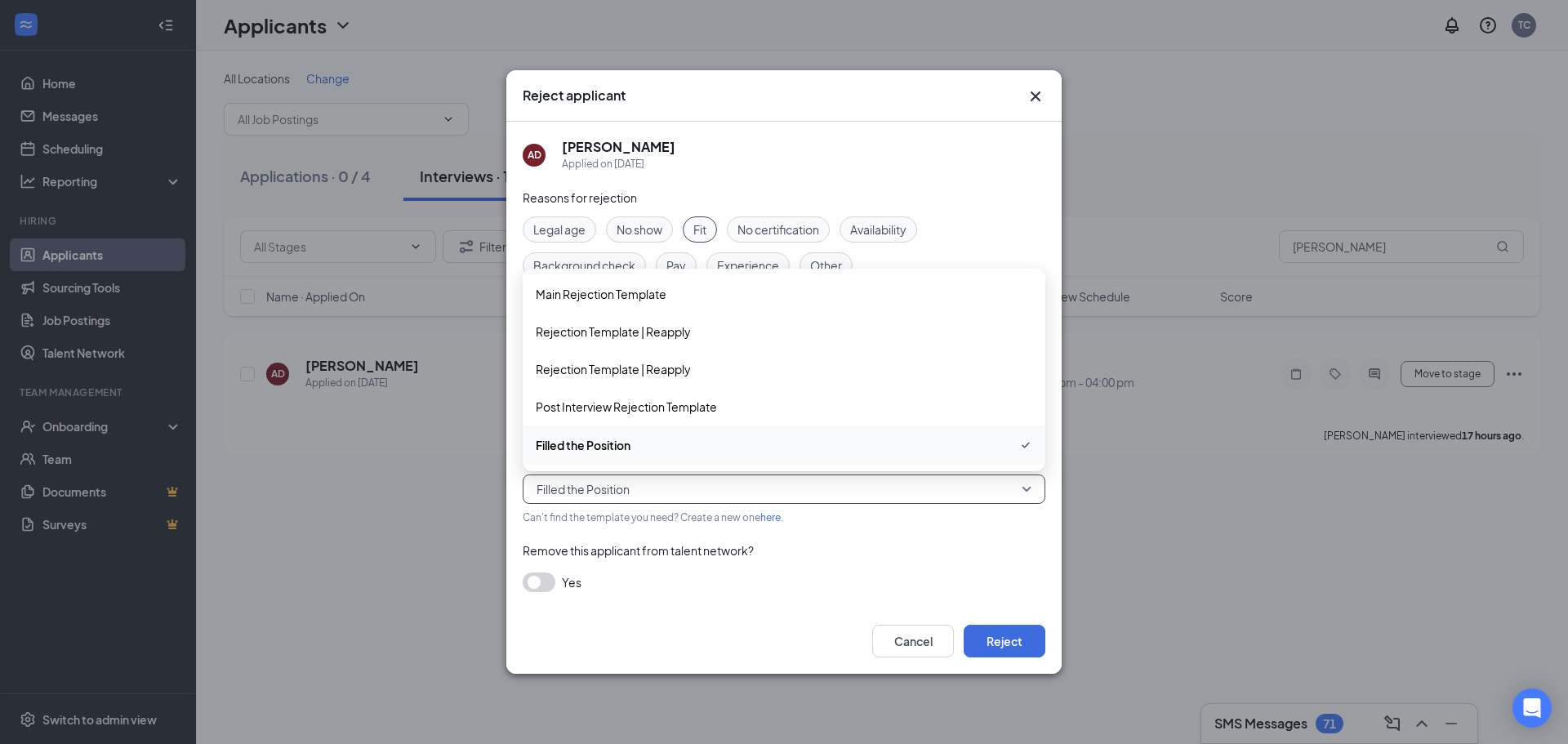
click at [635, 492] on span "Filled the Position" at bounding box center [776, 490] width 480 height 25
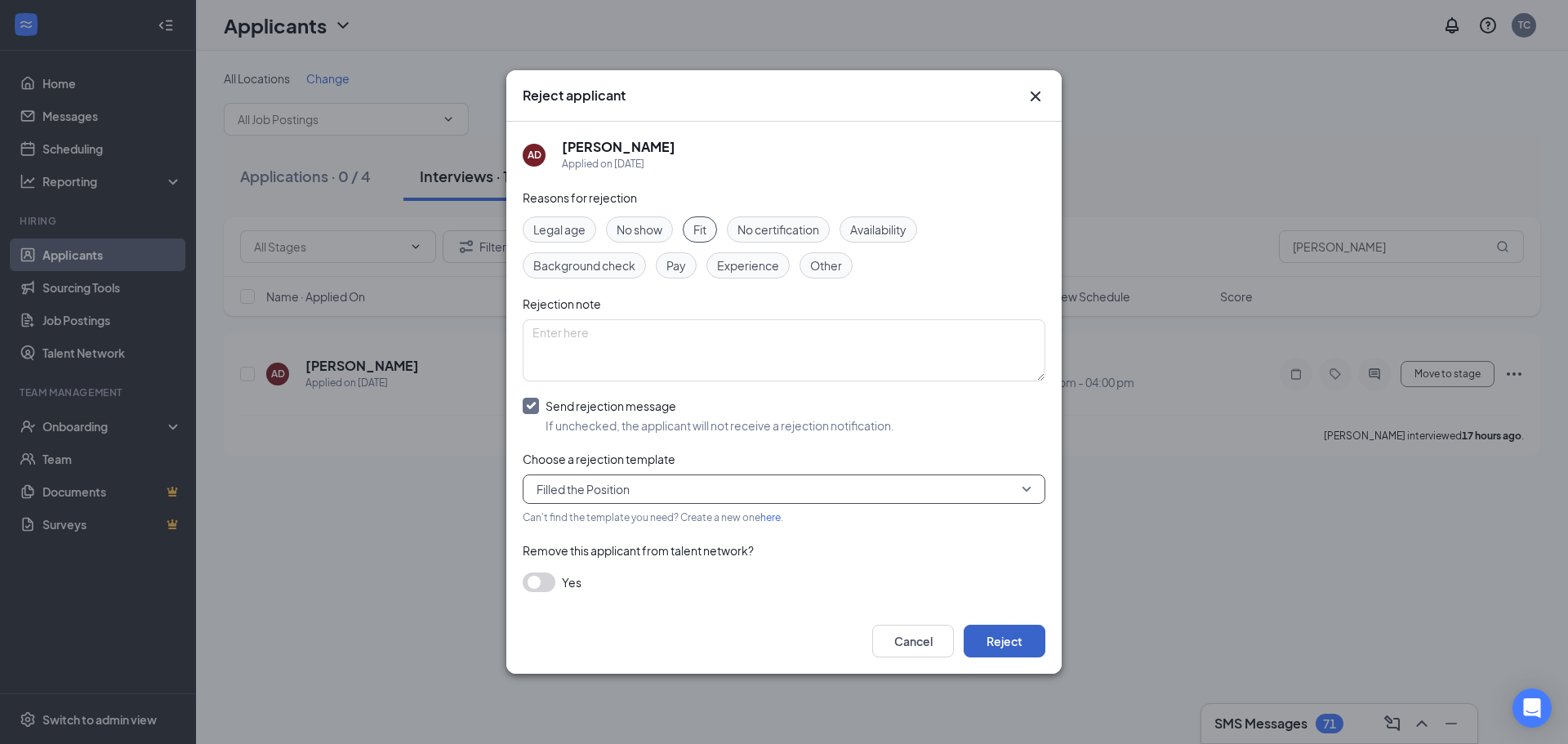
click at [1005, 643] on button "Reject" at bounding box center [1004, 640] width 82 height 32
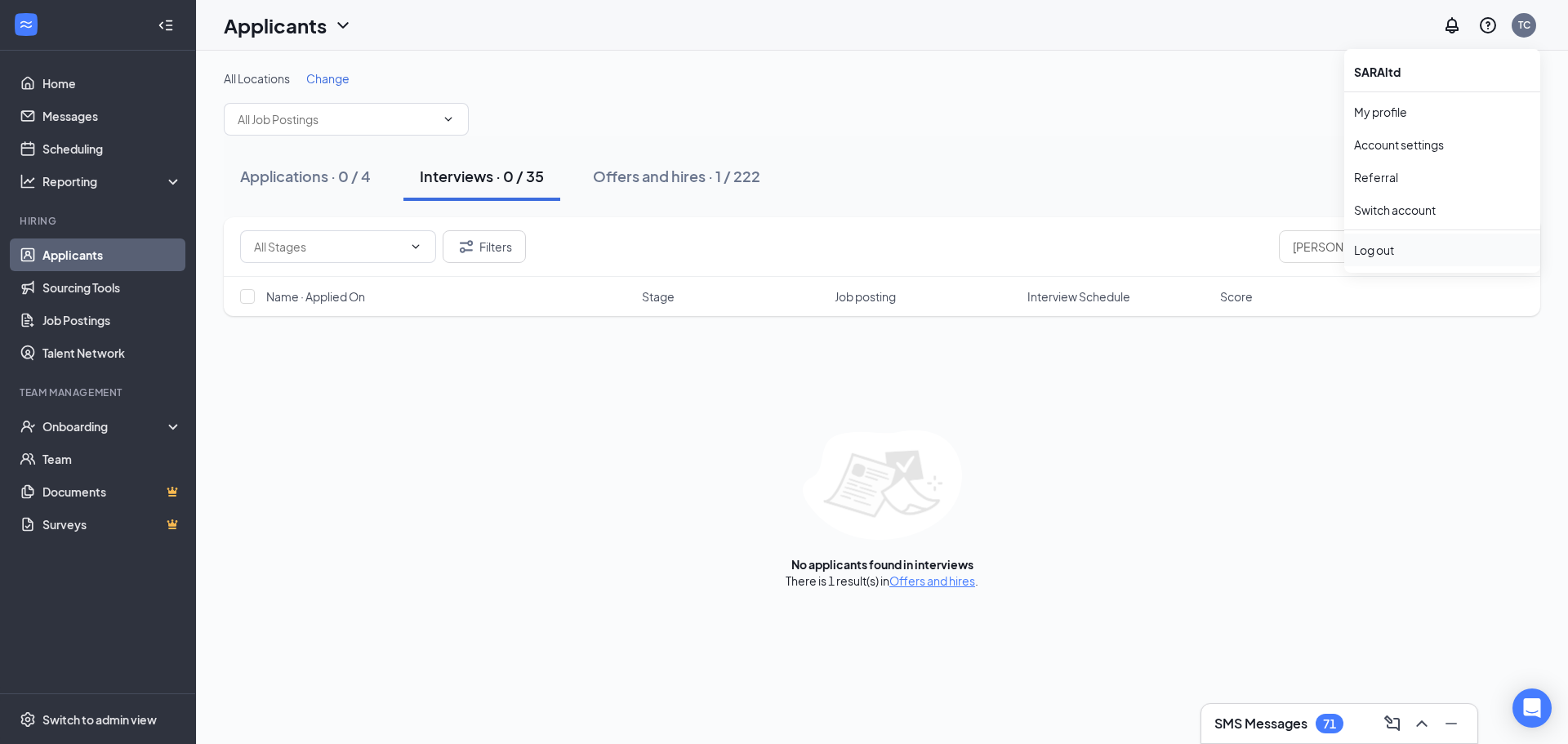
click at [1401, 244] on div "Log out" at bounding box center [1442, 250] width 177 height 17
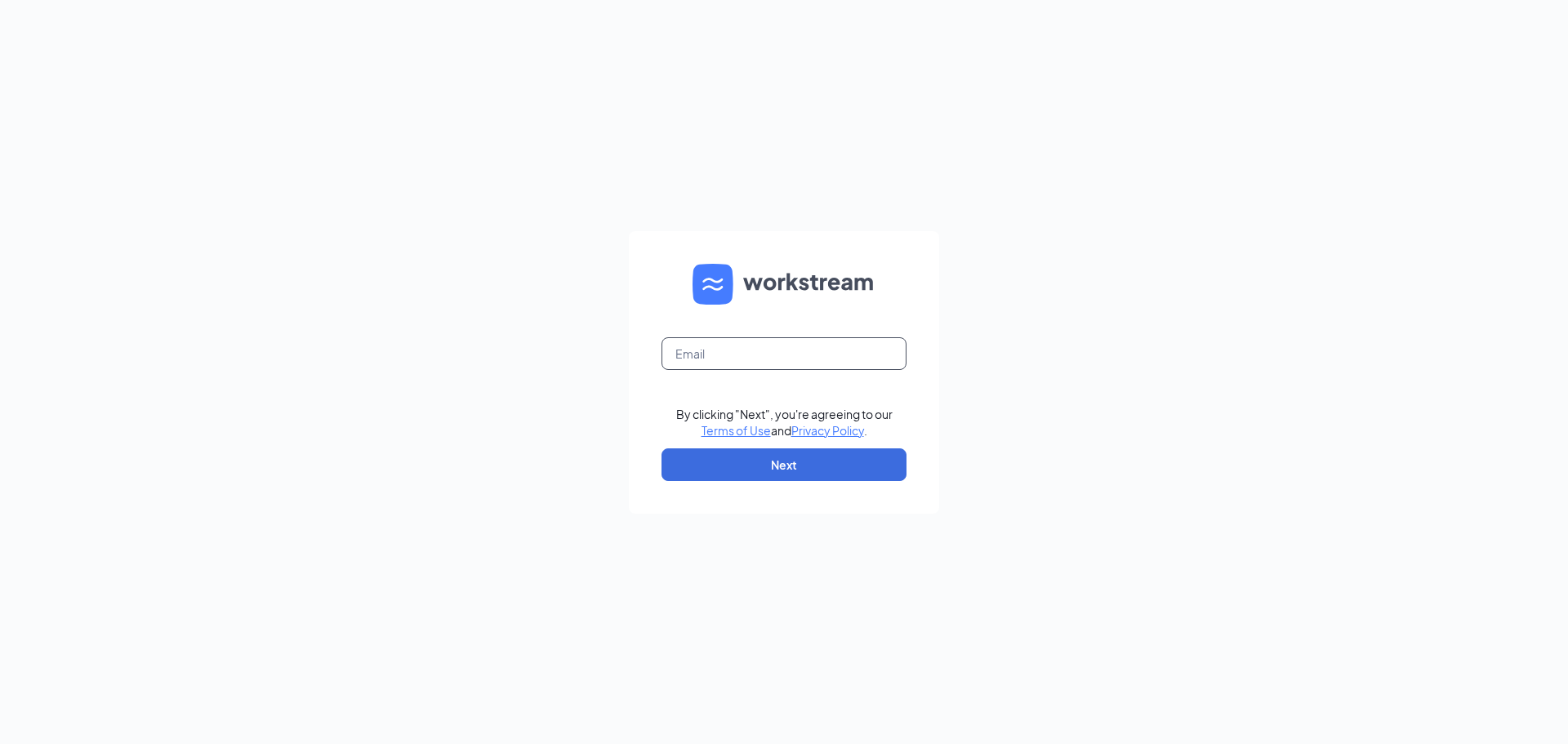
click at [797, 348] on input "text" at bounding box center [784, 353] width 245 height 32
type input "tiffany.capps@eatchickfila.com"
click at [786, 463] on button "Next" at bounding box center [784, 464] width 245 height 32
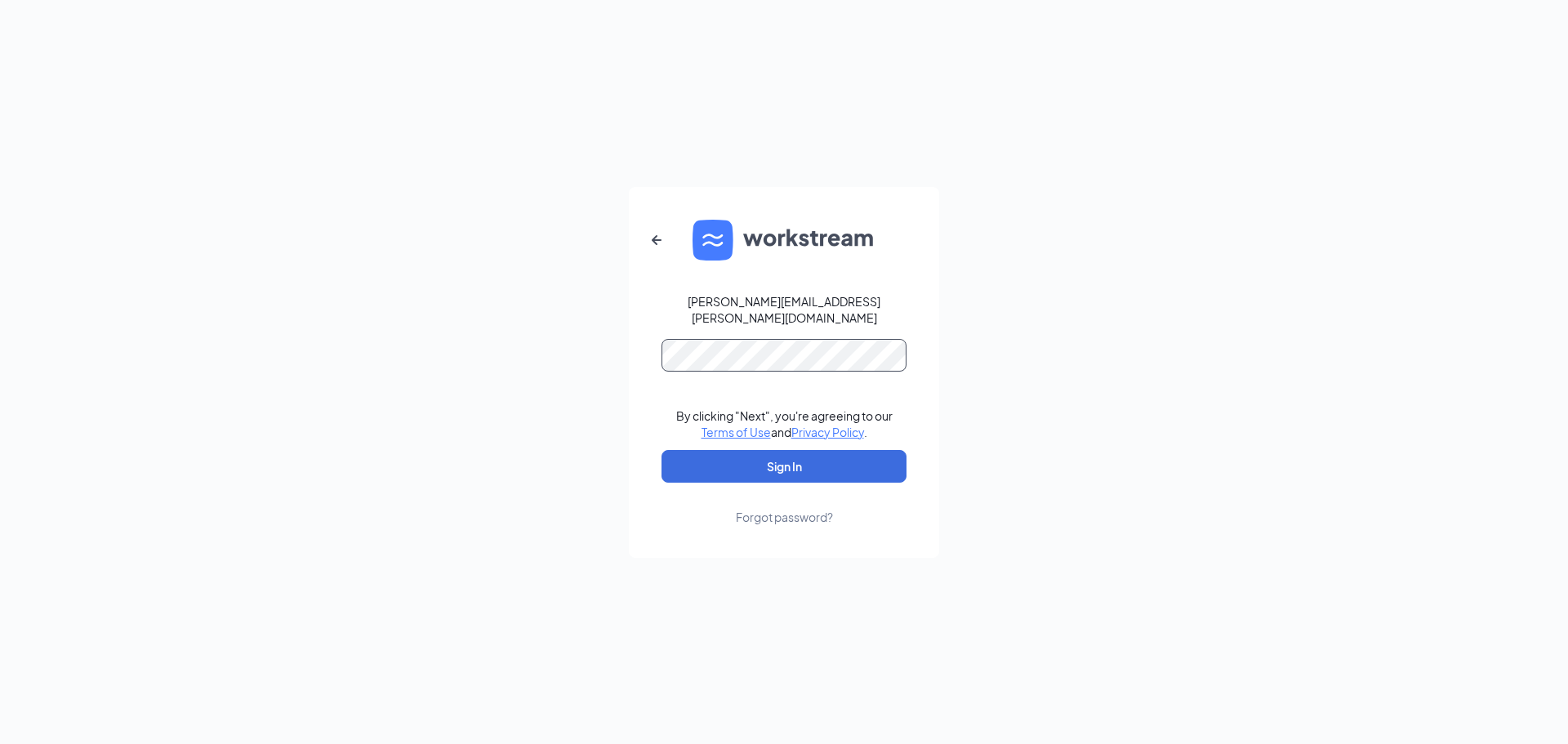
click at [661, 450] on button "Sign In" at bounding box center [784, 466] width 245 height 32
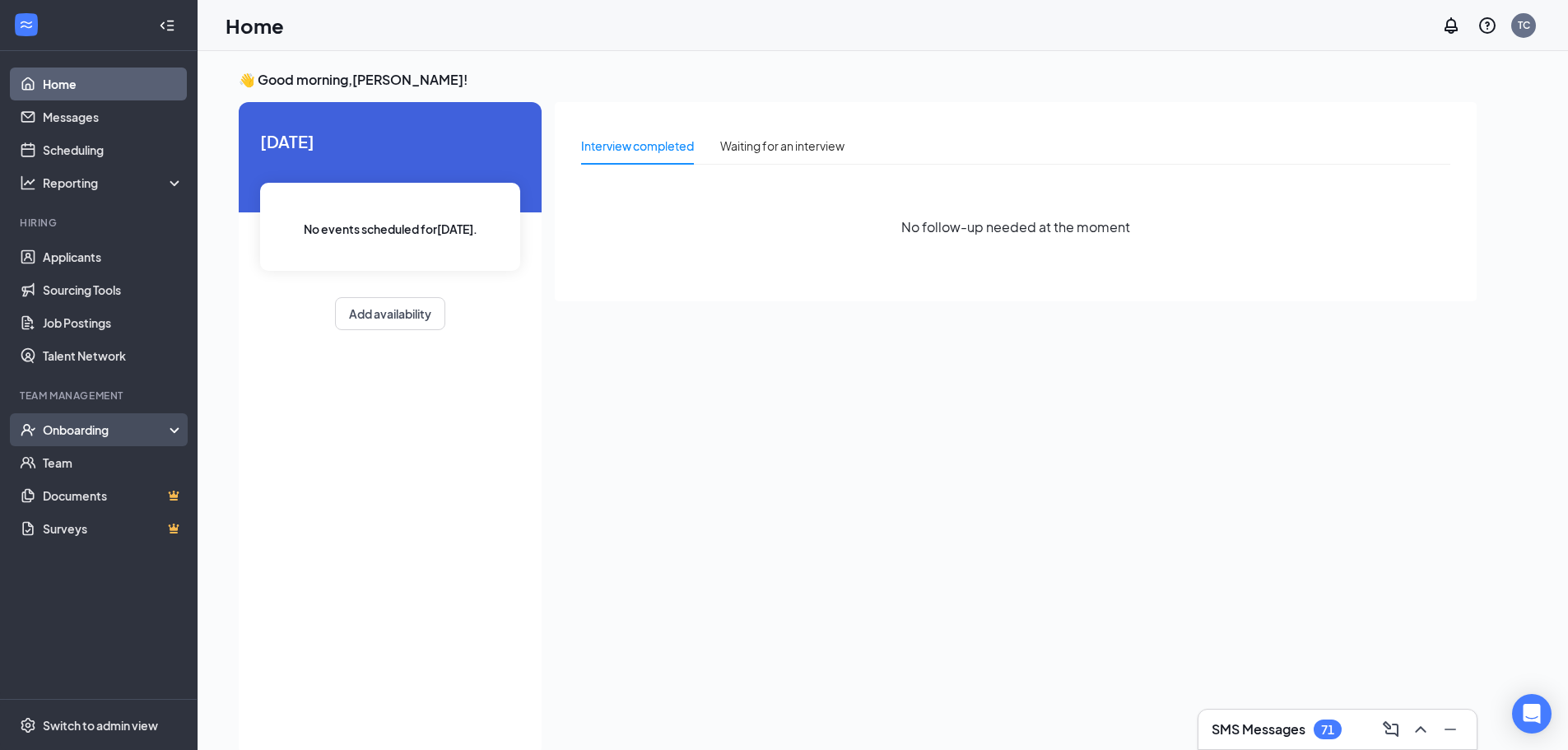
click at [43, 431] on div "Onboarding" at bounding box center [106, 430] width 127 height 17
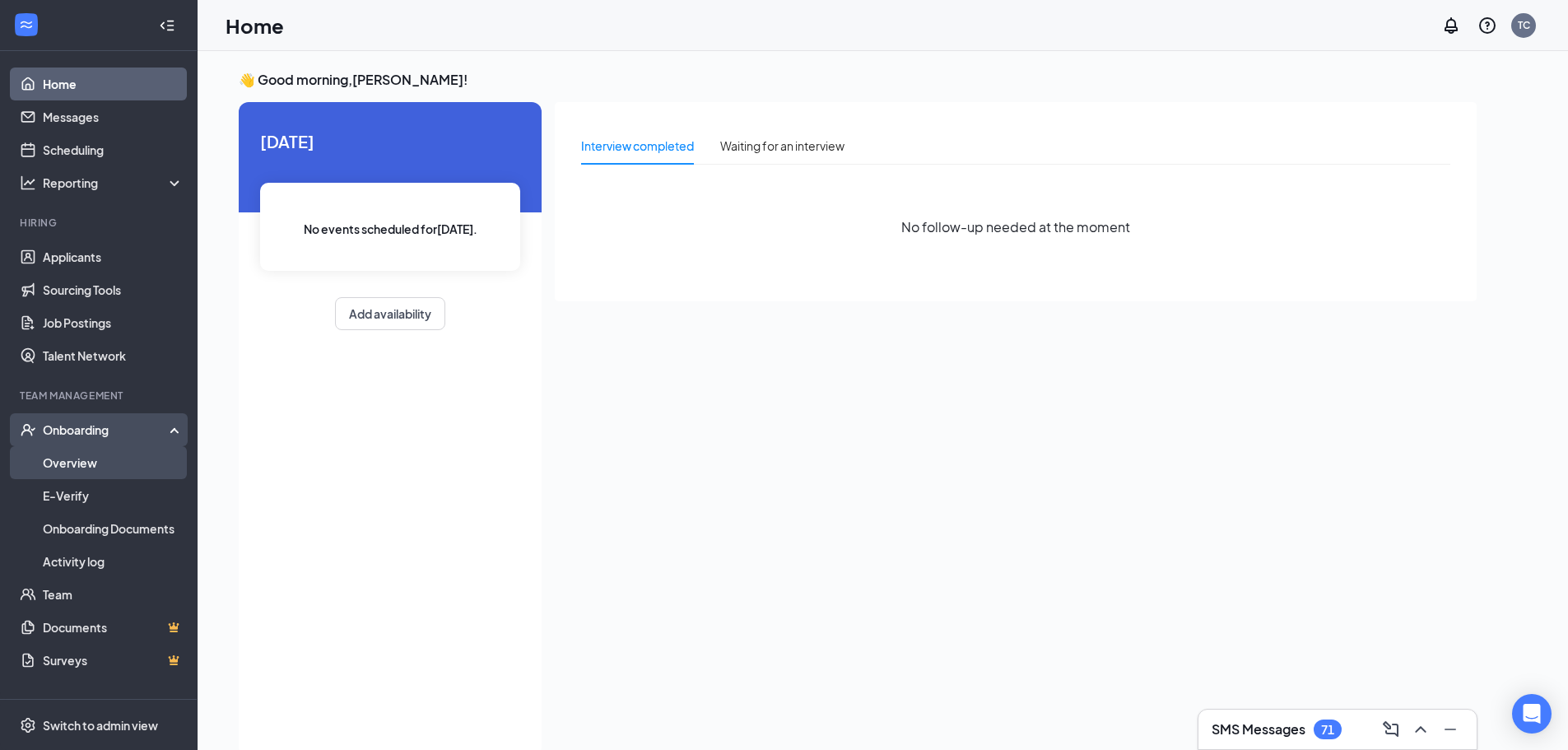
click at [69, 463] on link "Overview" at bounding box center [113, 462] width 141 height 33
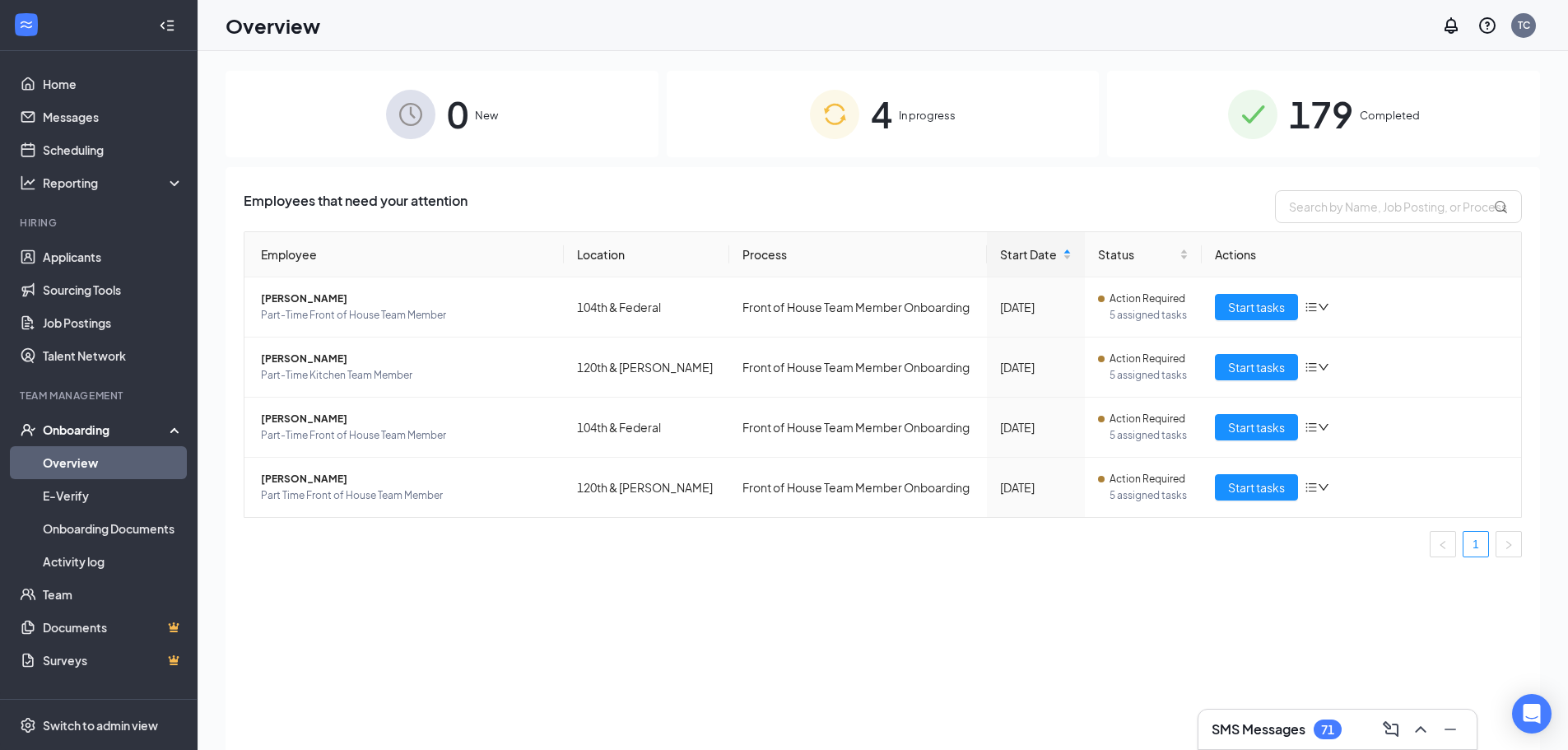
click at [1211, 90] on div "179 Completed" at bounding box center [1324, 114] width 433 height 86
